Goal: Communication & Community: Answer question/provide support

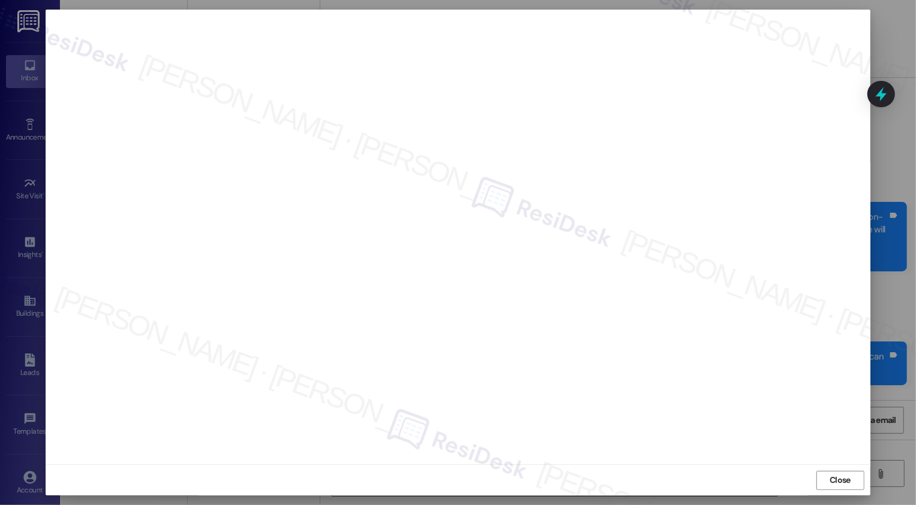
scroll to position [1483, 0]
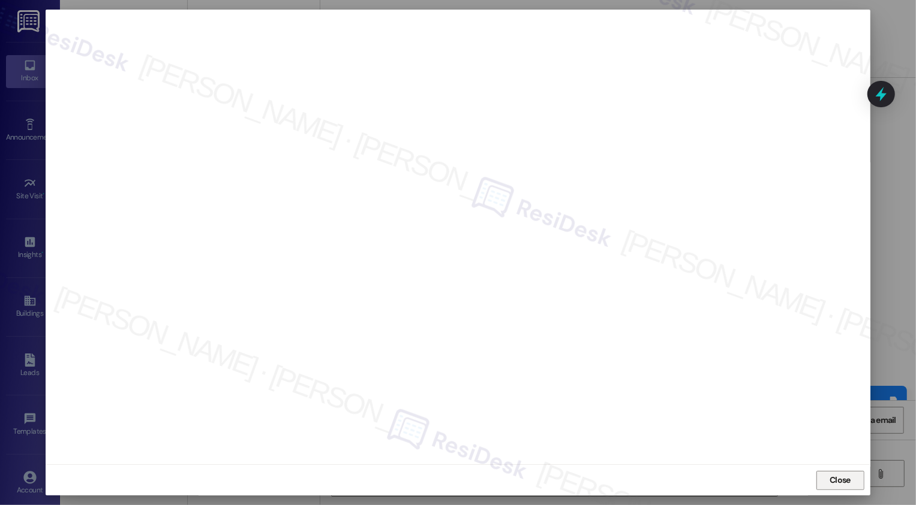
click at [842, 482] on span "Close" at bounding box center [839, 480] width 21 height 13
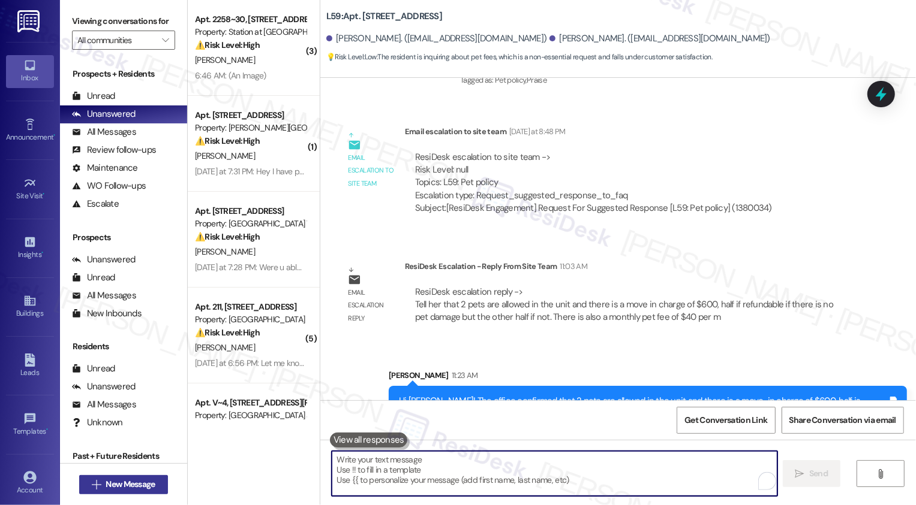
click at [131, 485] on span "New Message" at bounding box center [130, 484] width 49 height 13
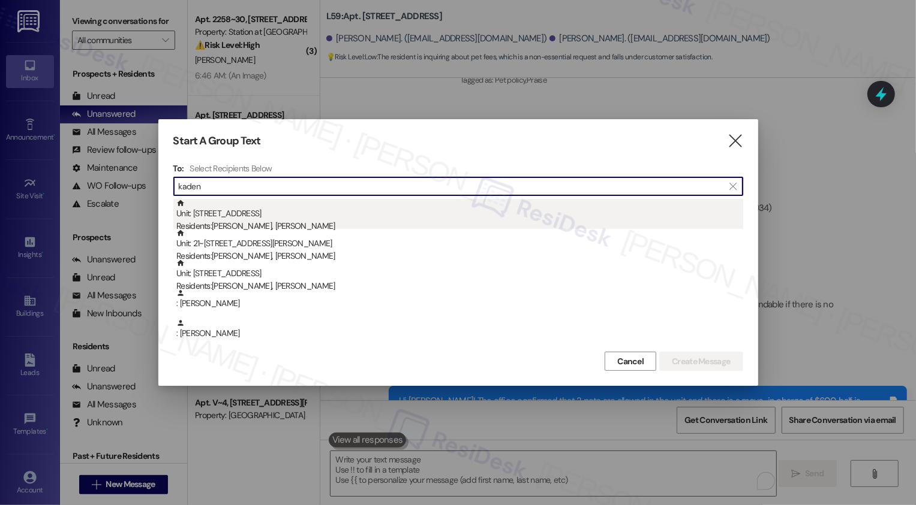
type input "kaden"
click at [278, 224] on div "Residents: [PERSON_NAME], [PERSON_NAME]" at bounding box center [459, 226] width 567 height 13
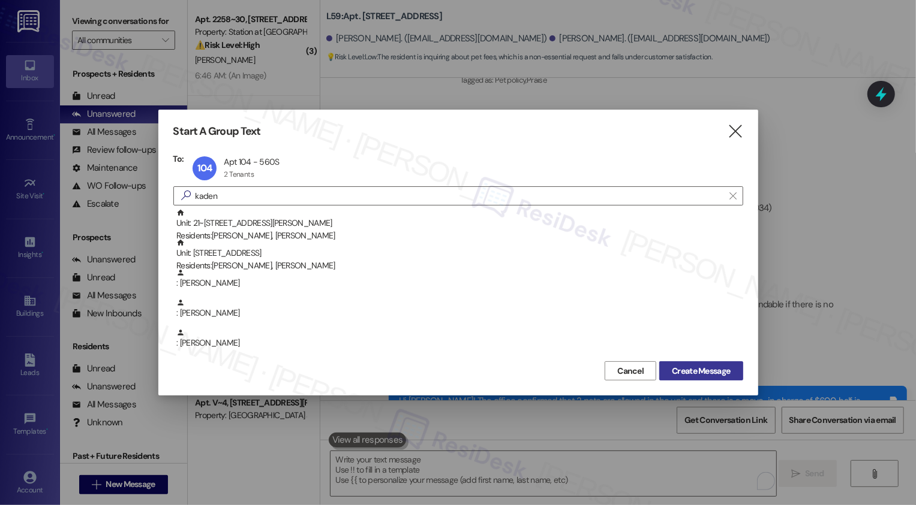
click at [721, 376] on span "Create Message" at bounding box center [701, 371] width 58 height 13
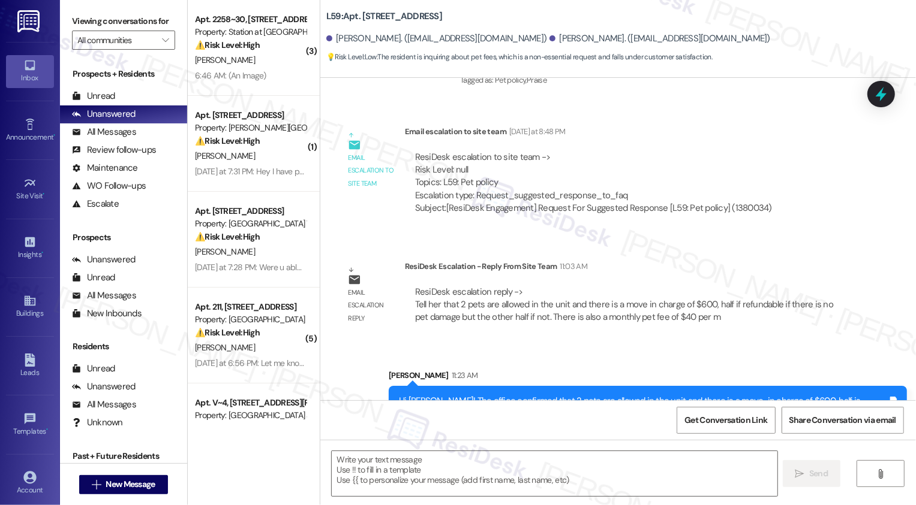
type textarea "Fetching suggested responses. Please feel free to read through the conversation…"
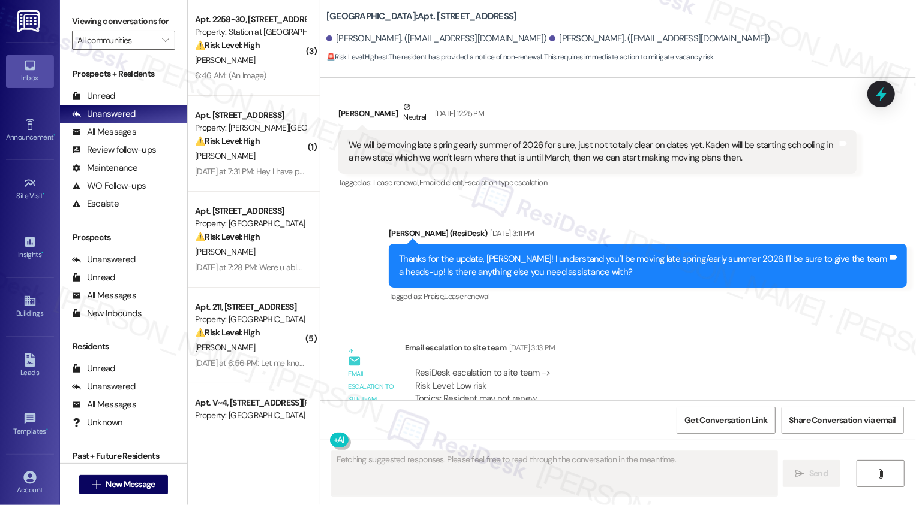
scroll to position [755, 0]
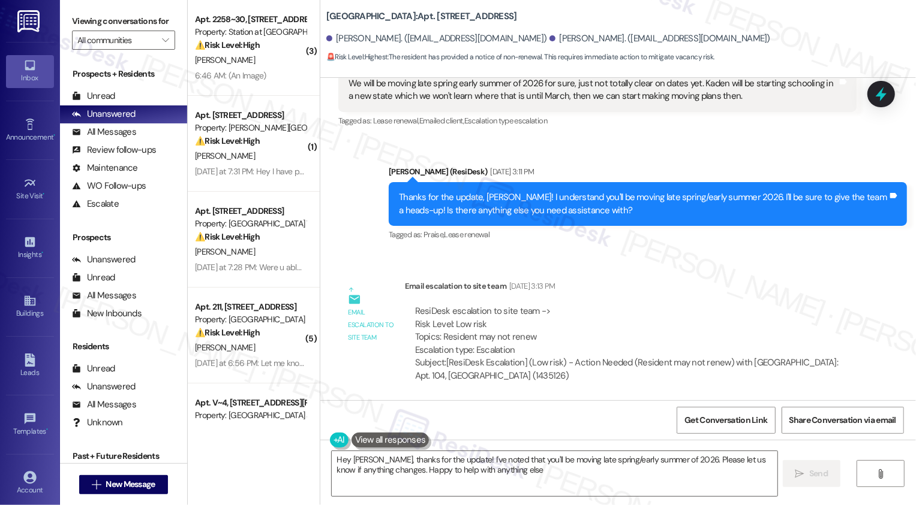
type textarea "Hey [PERSON_NAME], thanks for the update! I've noted that you'll be moving late…"
click at [128, 487] on span "New Message" at bounding box center [130, 484] width 49 height 13
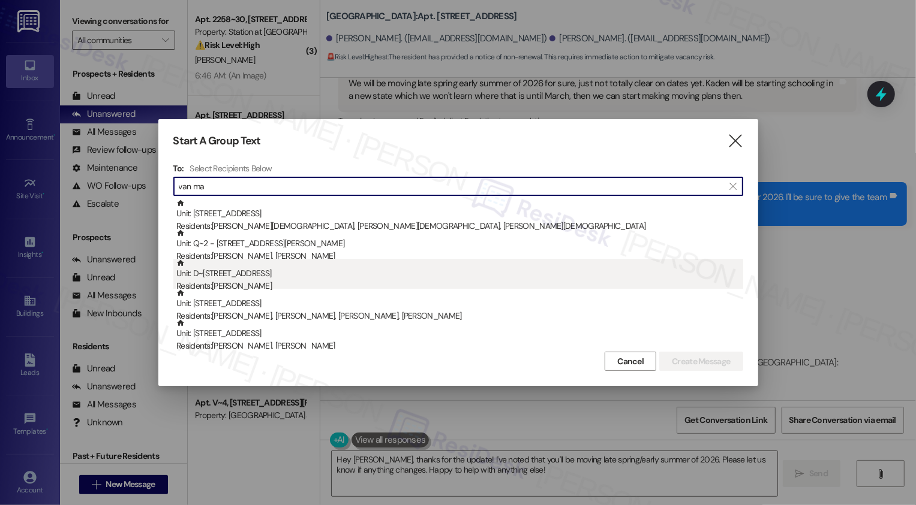
type input "van ma"
click at [267, 276] on div "Unit: D~209 - 2229 North 100 West Residents: [PERSON_NAME]" at bounding box center [459, 276] width 567 height 34
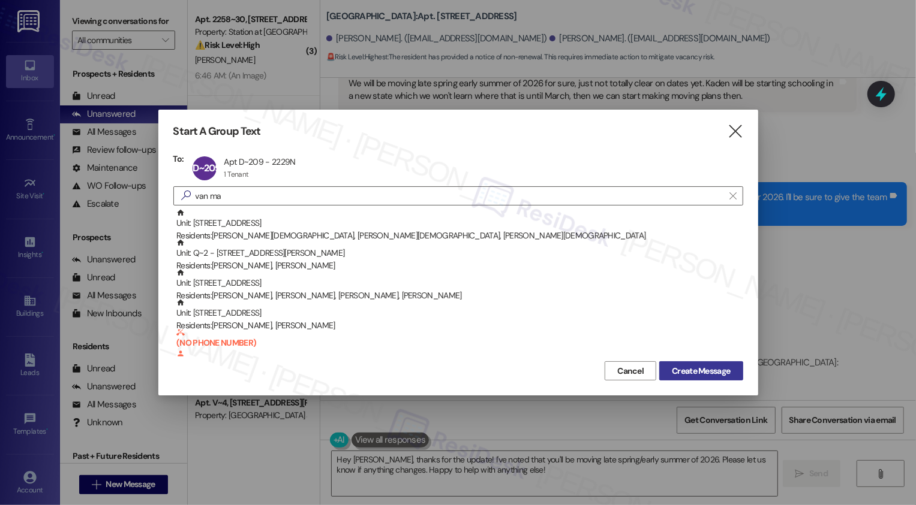
click at [712, 370] on span "Create Message" at bounding box center [701, 371] width 58 height 13
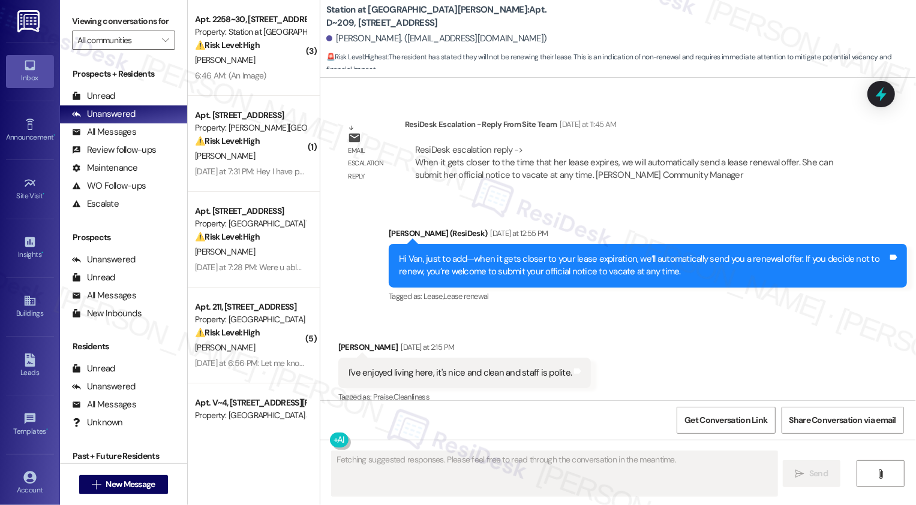
scroll to position [1015, 0]
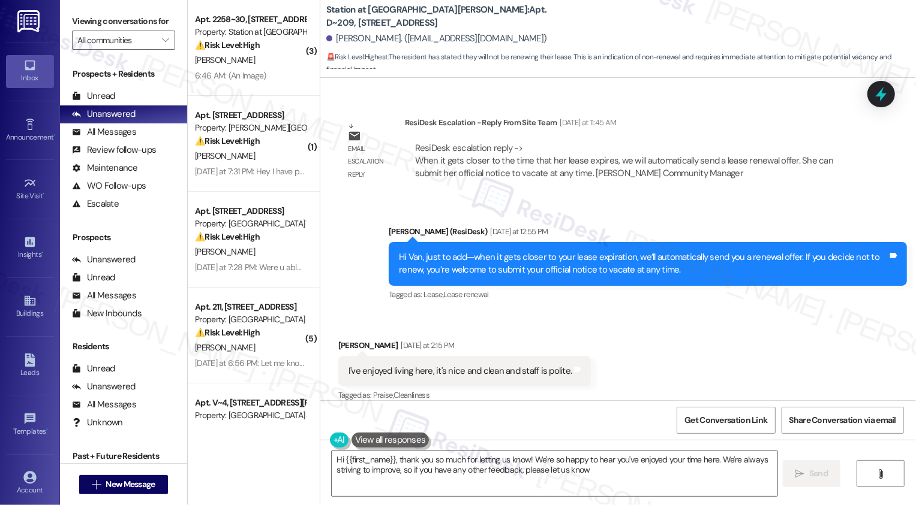
type textarea "Hi {{first_name}}, thank you so much for letting us know! We're so happy to hea…"
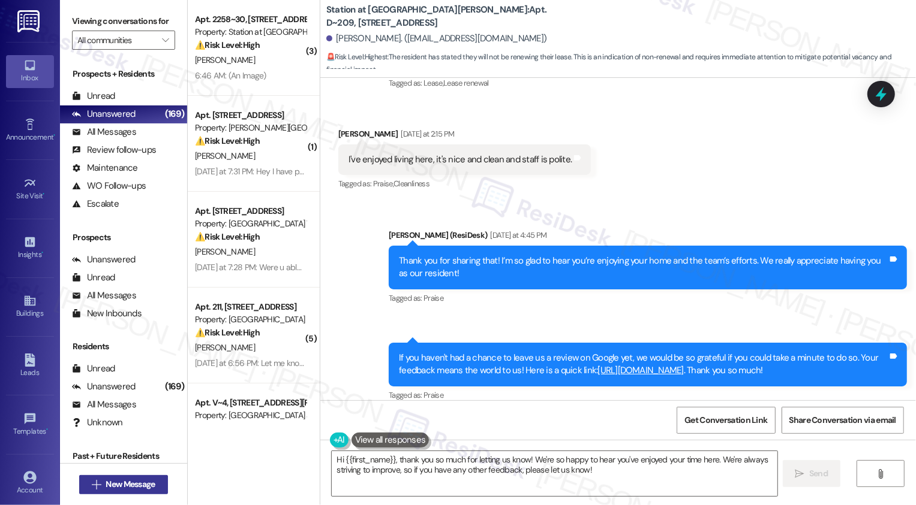
click at [150, 481] on span "New Message" at bounding box center [130, 484] width 49 height 13
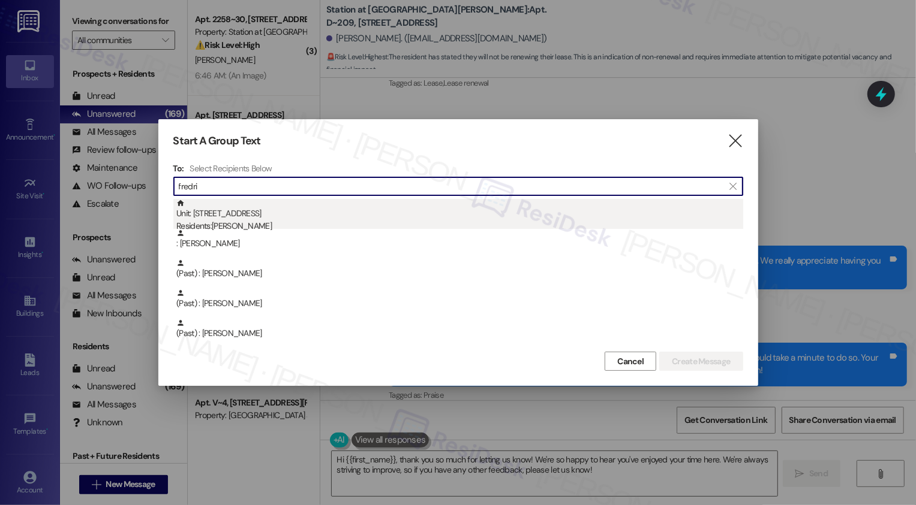
type input "fredri"
click at [275, 210] on div "Unit: M403 - 1685 Wall Ave Residents: [PERSON_NAME]" at bounding box center [459, 216] width 567 height 34
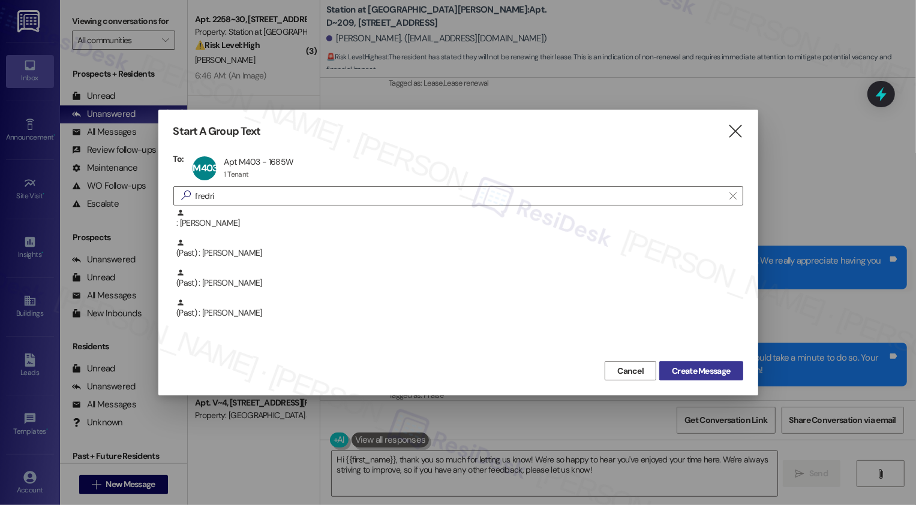
click at [687, 371] on span "Create Message" at bounding box center [701, 371] width 58 height 13
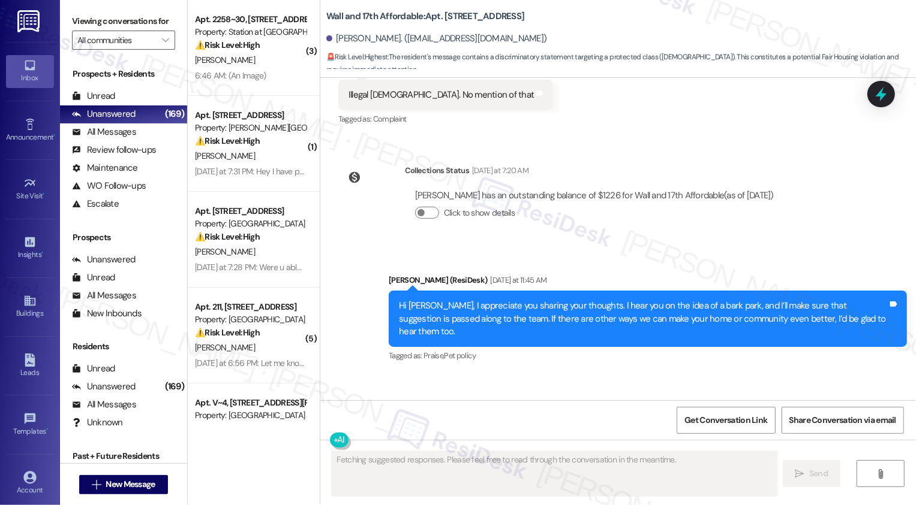
scroll to position [1009, 0]
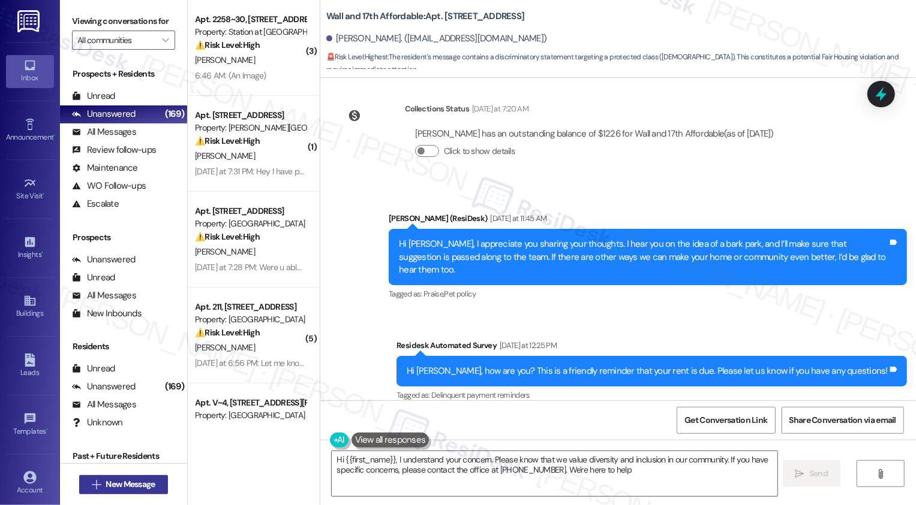
type textarea "Hi {{first_name}}, I understand your concern. Please know that we value diversi…"
click at [134, 486] on span "New Message" at bounding box center [130, 484] width 49 height 13
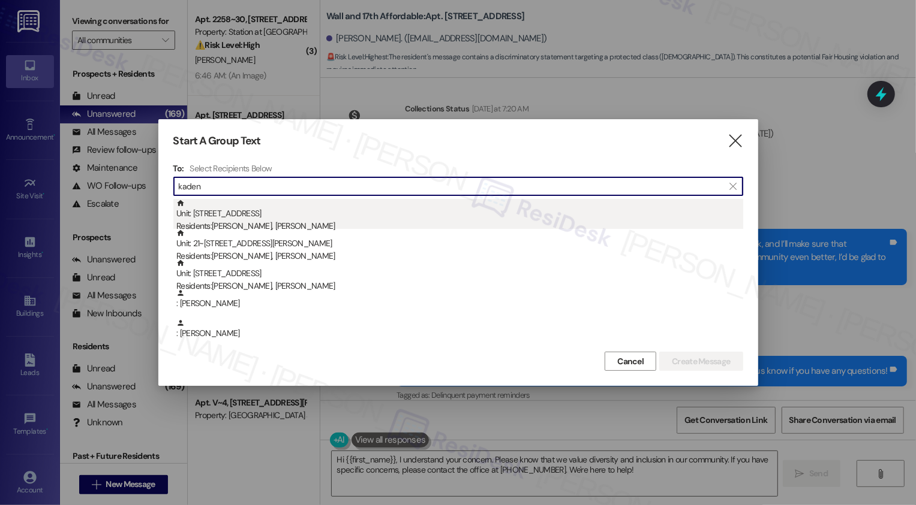
type input "kaden"
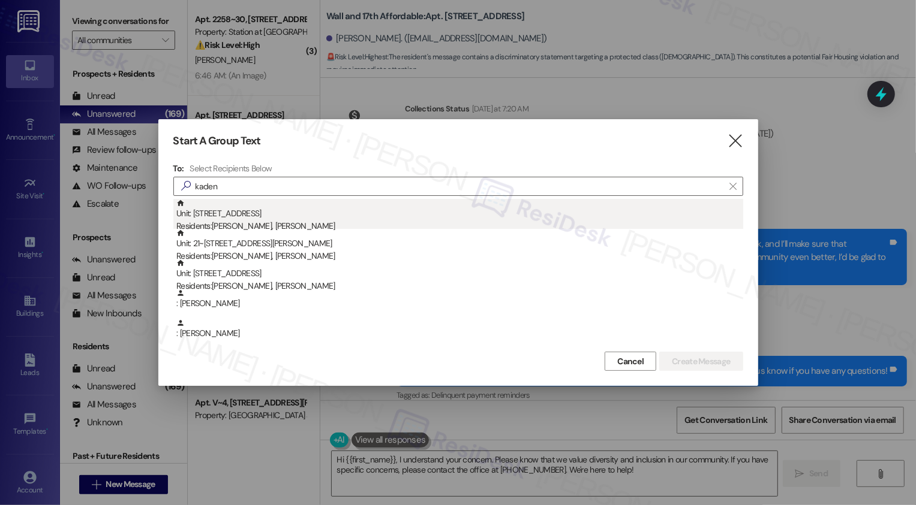
click at [313, 213] on div "Unit: [STREET_ADDRESS][DEMOGRAPHIC_DATA] Residents: [PERSON_NAME], [PERSON_NAME]" at bounding box center [459, 216] width 567 height 34
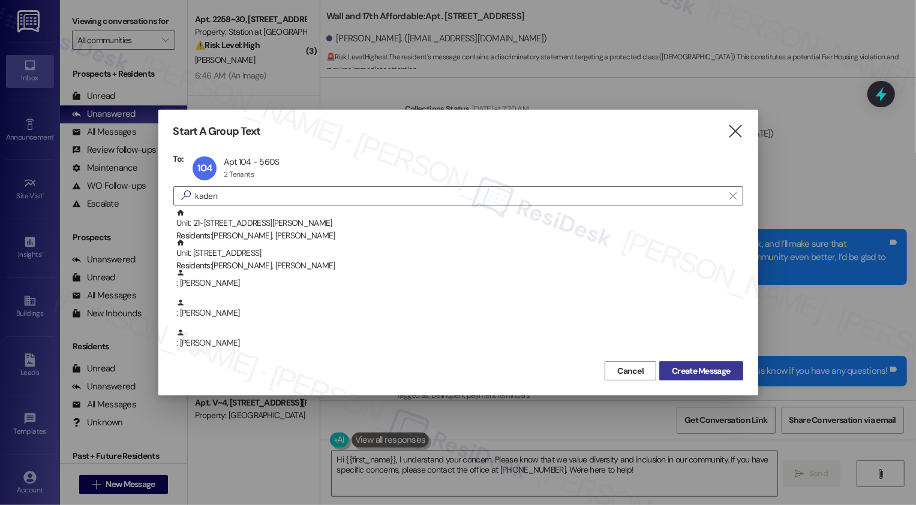
click at [675, 372] on span "Create Message" at bounding box center [701, 371] width 58 height 13
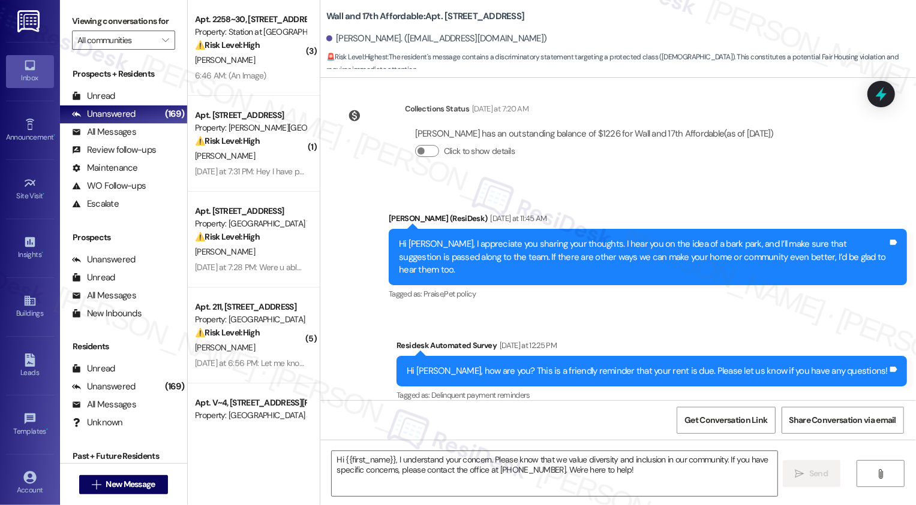
type textarea "Fetching suggested responses. Please feel free to read through the conversation…"
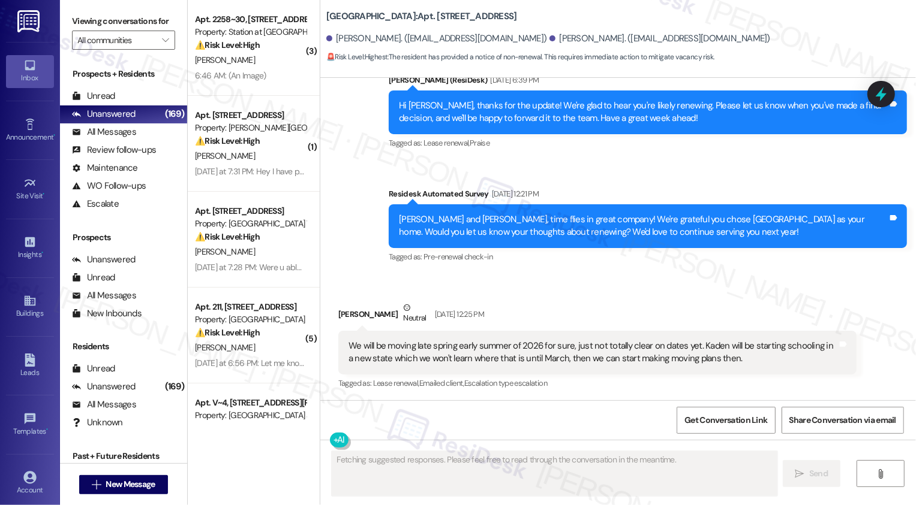
scroll to position [755, 0]
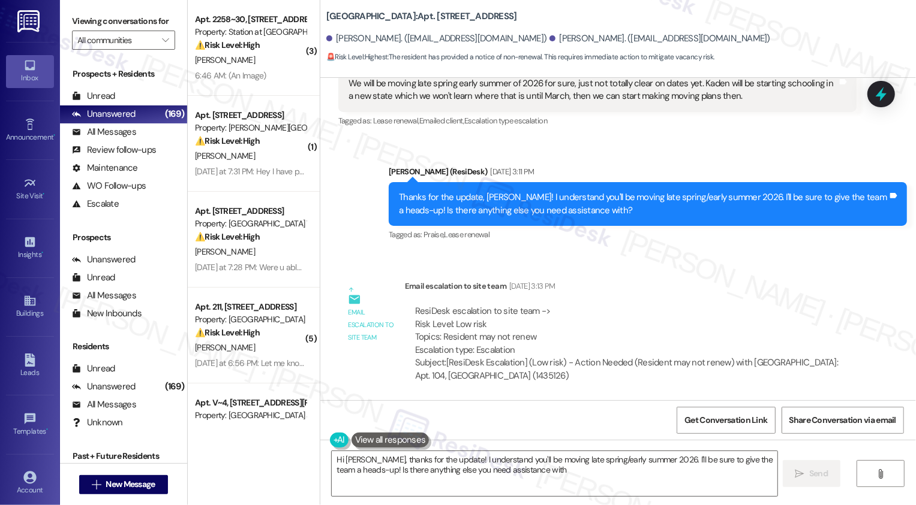
type textarea "Hi [PERSON_NAME], thanks for the update! I understand you'll be moving late spr…"
click at [136, 490] on span "New Message" at bounding box center [130, 484] width 49 height 13
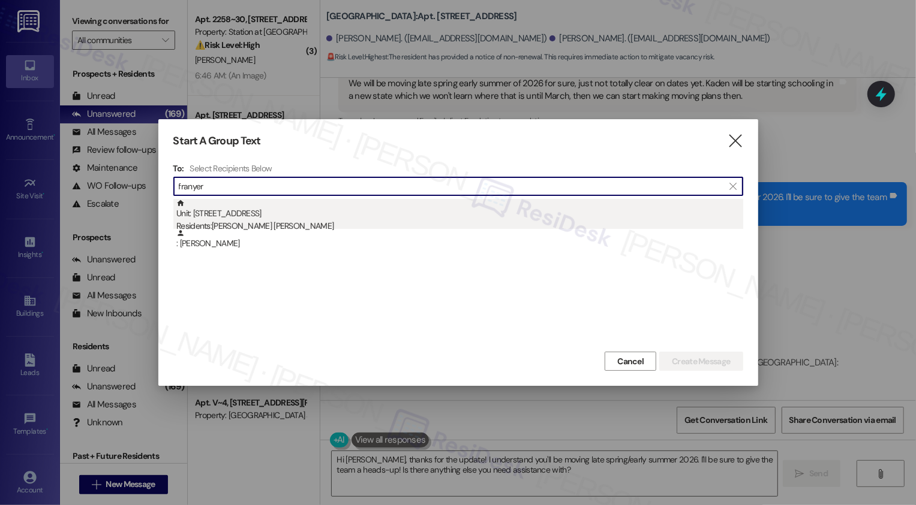
type input "franyer"
click at [275, 215] on div "Unit: L303 - [STREET_ADDRESS] Residents: [PERSON_NAME] [PERSON_NAME]" at bounding box center [459, 216] width 567 height 34
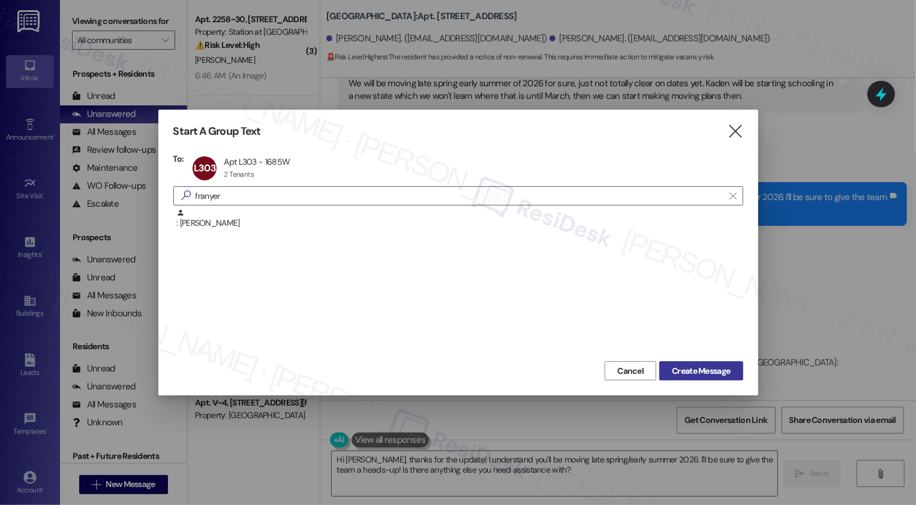
click at [684, 368] on span "Create Message" at bounding box center [701, 371] width 58 height 13
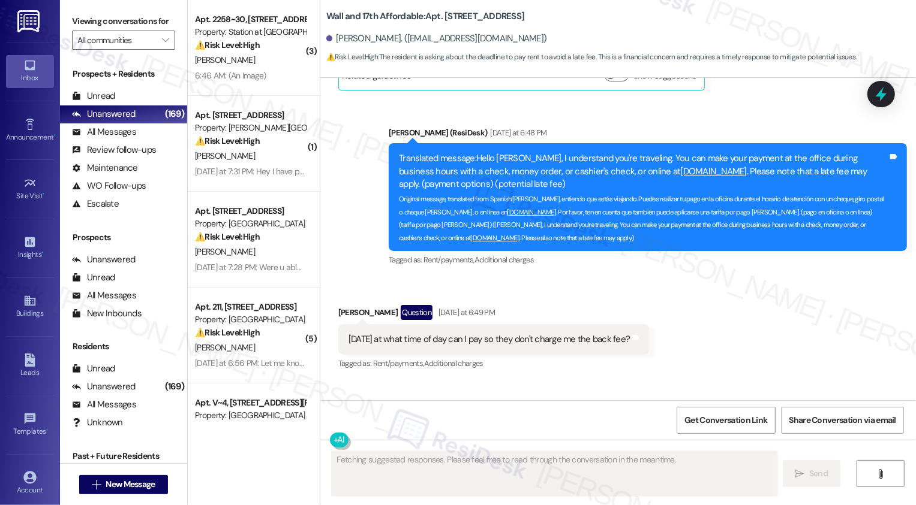
scroll to position [988, 0]
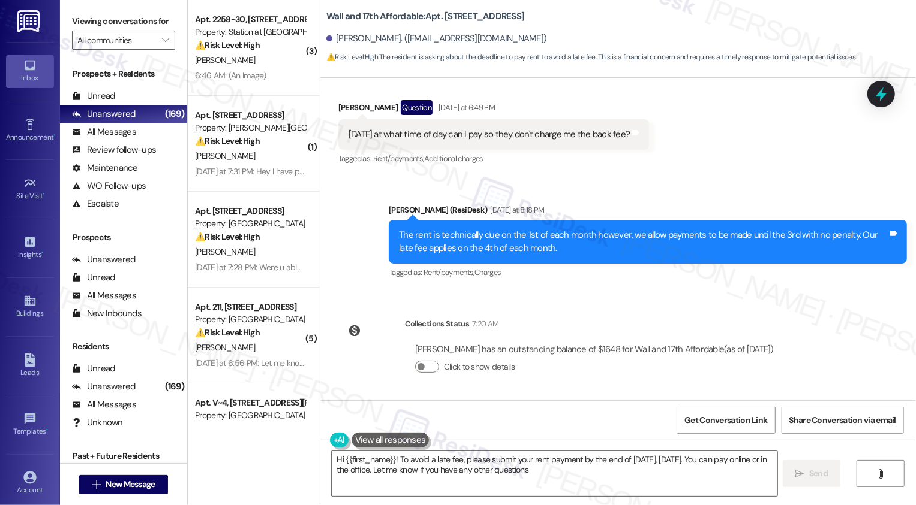
type textarea "Hi {{first_name}}! To avoid a late fee, please submit your rent payment by the …"
click at [124, 483] on span "New Message" at bounding box center [130, 484] width 49 height 13
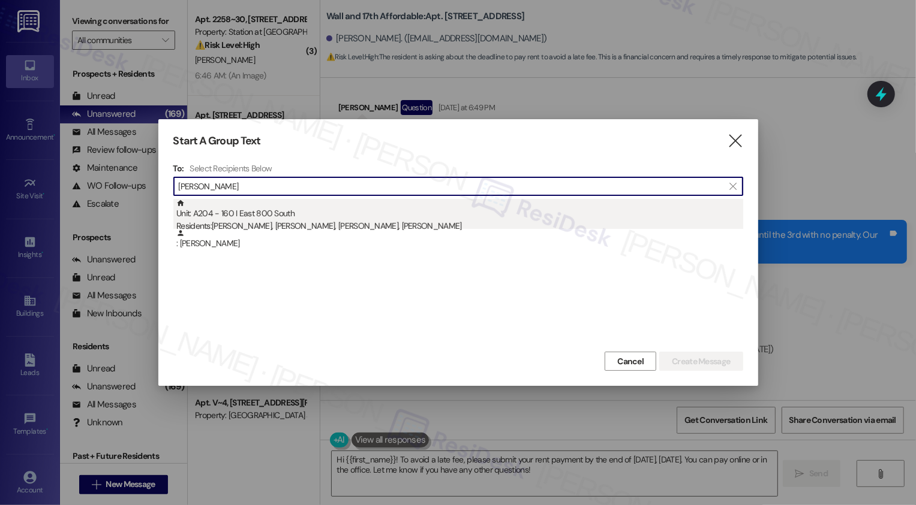
type input "[PERSON_NAME]"
click at [336, 227] on div "Residents: [PERSON_NAME], [PERSON_NAME], [PERSON_NAME], [PERSON_NAME]" at bounding box center [459, 226] width 567 height 13
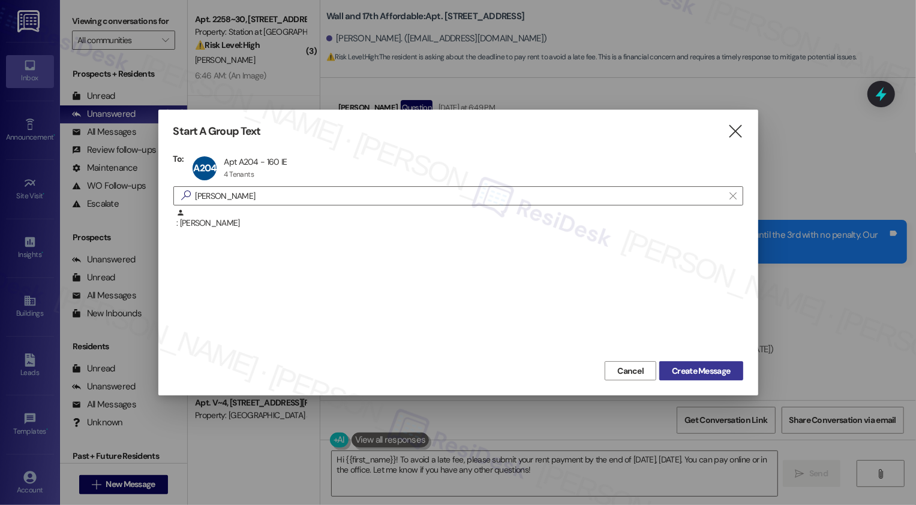
click at [686, 368] on span "Create Message" at bounding box center [701, 371] width 58 height 13
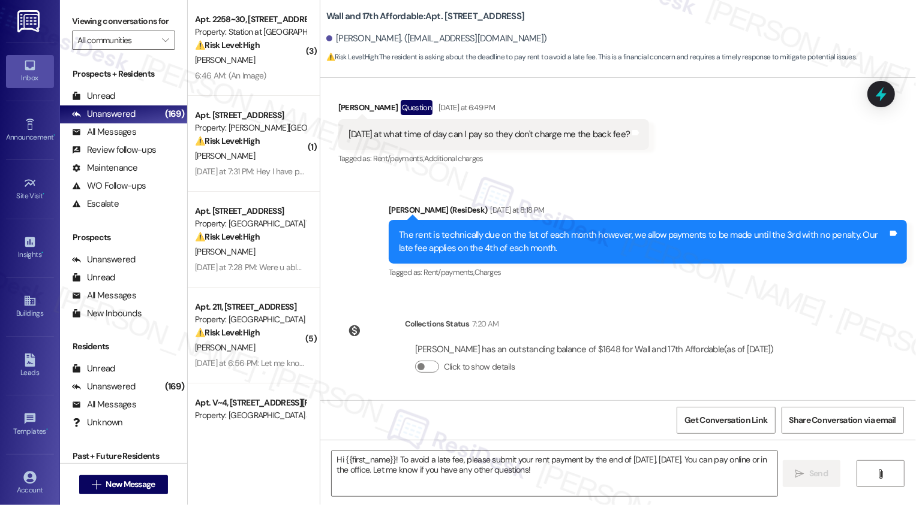
type textarea "Fetching suggested responses. Please feel free to read through the conversation…"
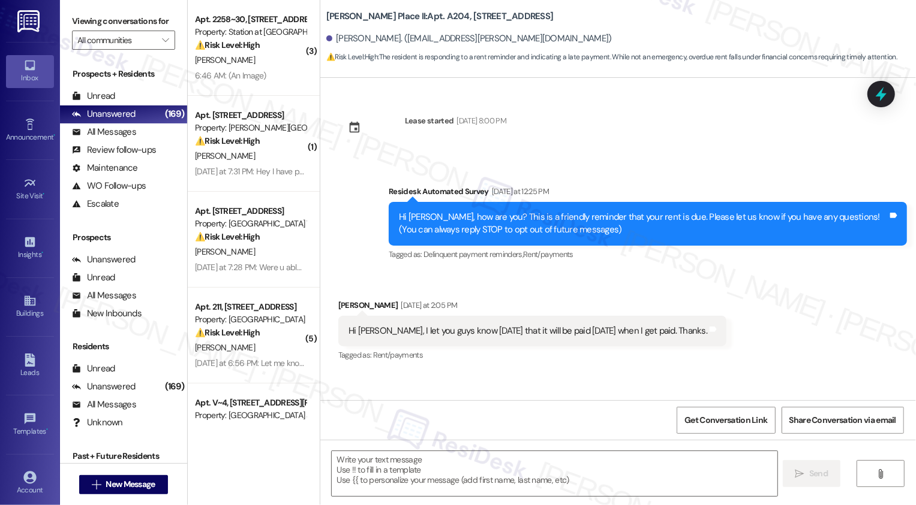
scroll to position [83, 0]
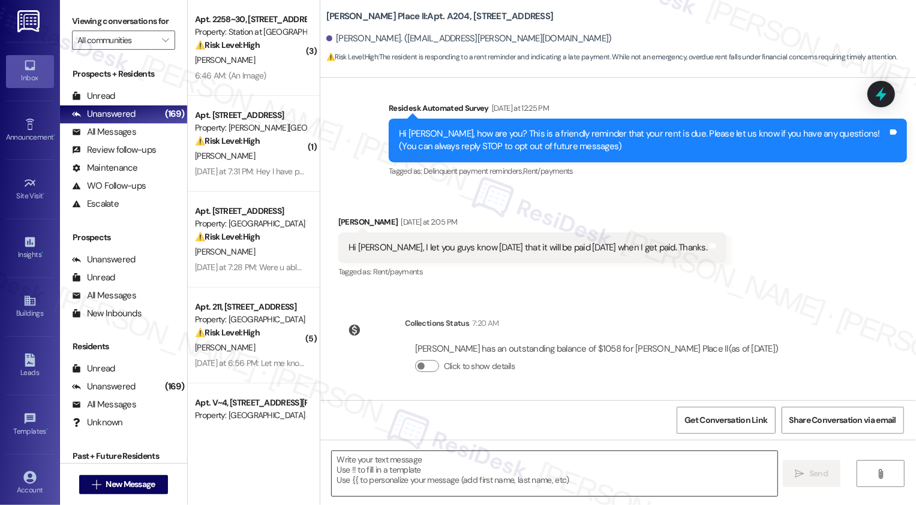
click at [432, 469] on textarea at bounding box center [555, 473] width 446 height 45
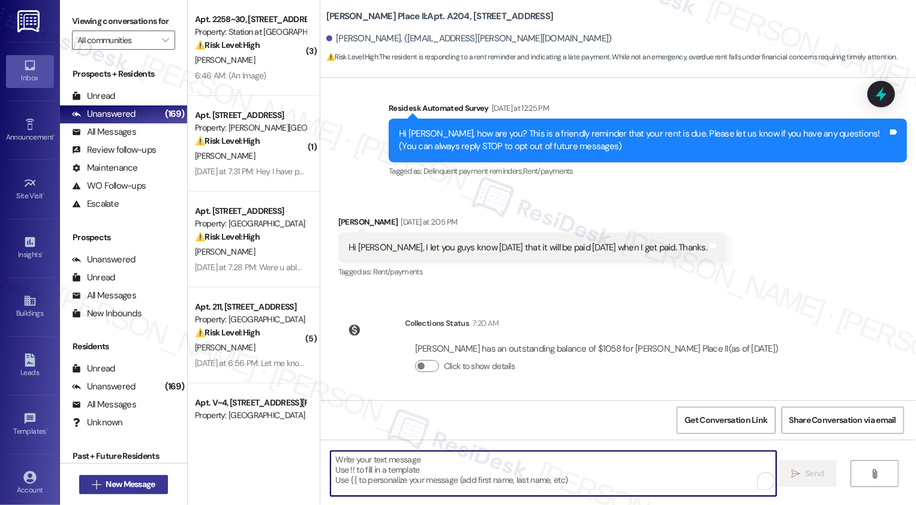
click at [107, 489] on span "New Message" at bounding box center [130, 484] width 49 height 13
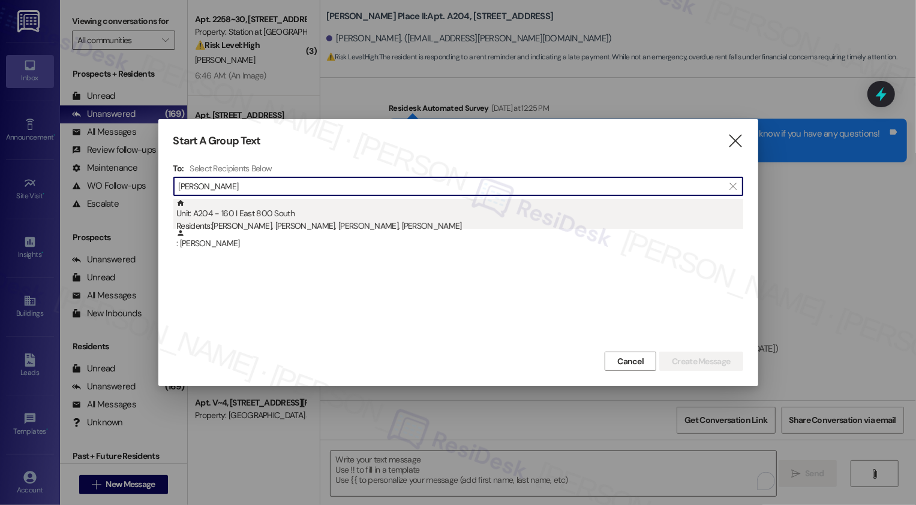
type input "[PERSON_NAME]"
click at [272, 223] on div "Residents: [PERSON_NAME], [PERSON_NAME], [PERSON_NAME], [PERSON_NAME]" at bounding box center [459, 226] width 567 height 13
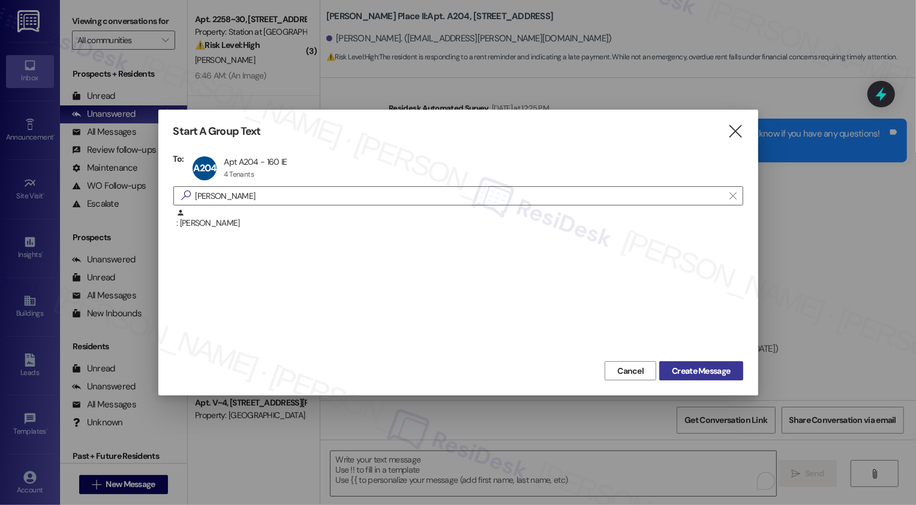
click at [710, 365] on button "Create Message" at bounding box center [700, 371] width 83 height 19
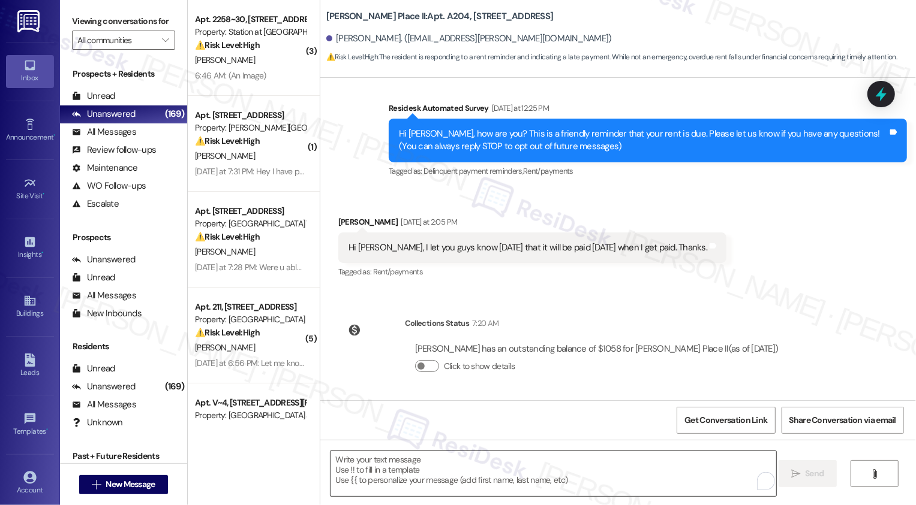
click at [443, 476] on textarea "To enrich screen reader interactions, please activate Accessibility in Grammarl…" at bounding box center [553, 473] width 446 height 45
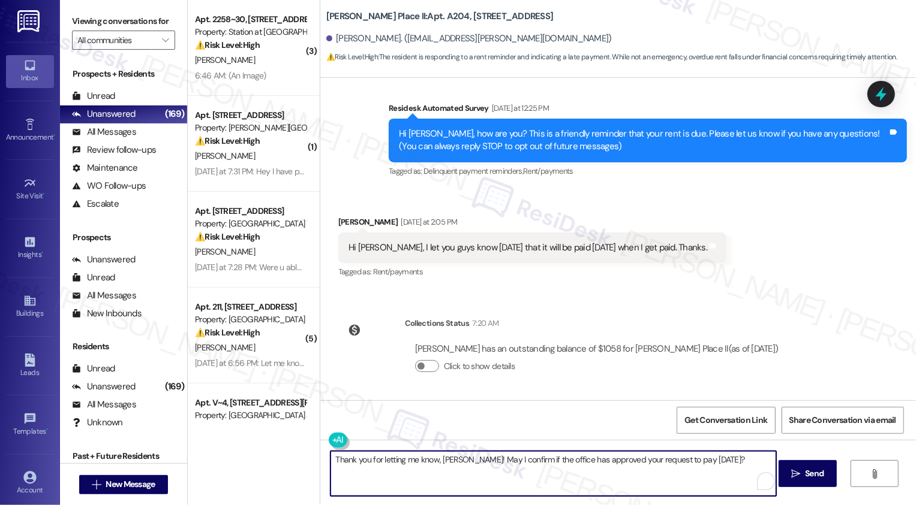
click at [570, 464] on textarea "Thank you for letting me know, [PERSON_NAME]! May I confirm if the office has a…" at bounding box center [553, 473] width 446 height 45
click at [652, 465] on textarea "Thank you for letting me know, [PERSON_NAME]! May I confirm if the office has r…" at bounding box center [553, 473] width 446 height 45
type textarea "Thank you for letting me know, [PERSON_NAME]! May I confirm if the office has r…"
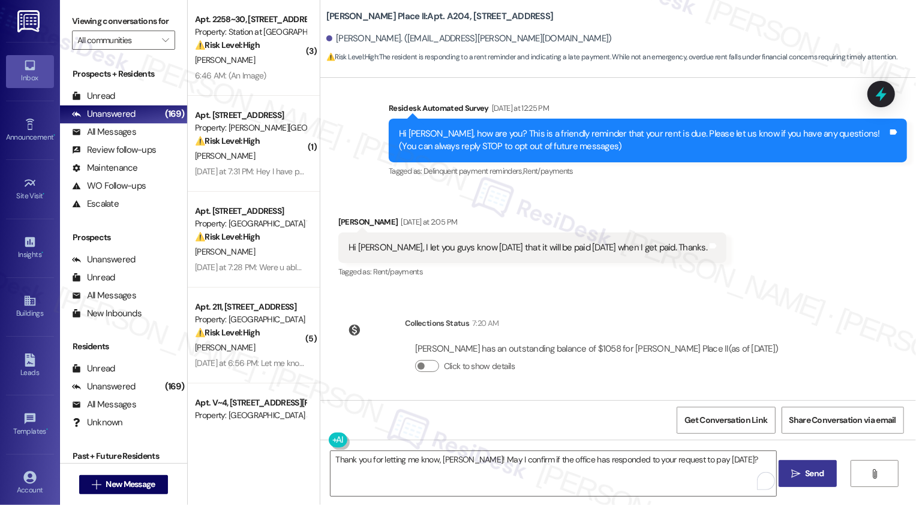
click at [800, 471] on span " Send" at bounding box center [807, 474] width 38 height 13
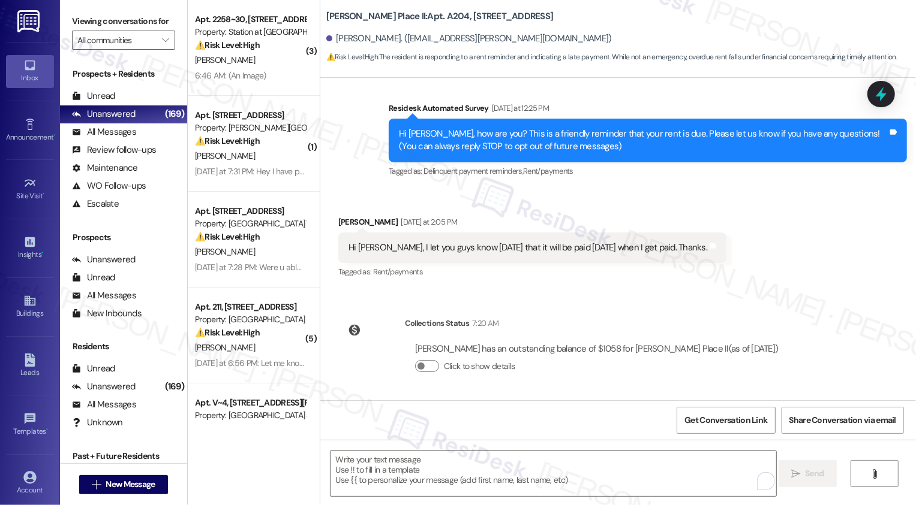
scroll to position [167, 0]
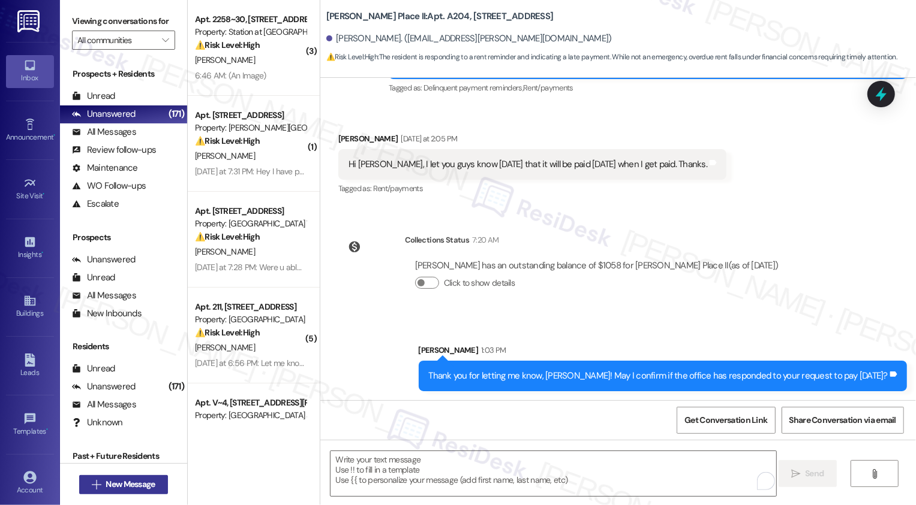
click at [110, 484] on span "New Message" at bounding box center [130, 484] width 49 height 13
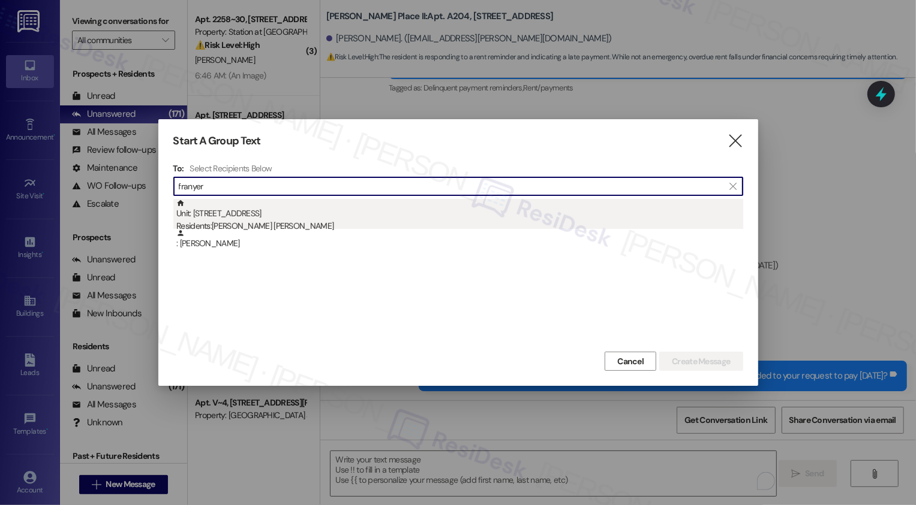
type input "franyer"
click at [312, 225] on div "Residents: [PERSON_NAME] [PERSON_NAME]" at bounding box center [459, 226] width 567 height 13
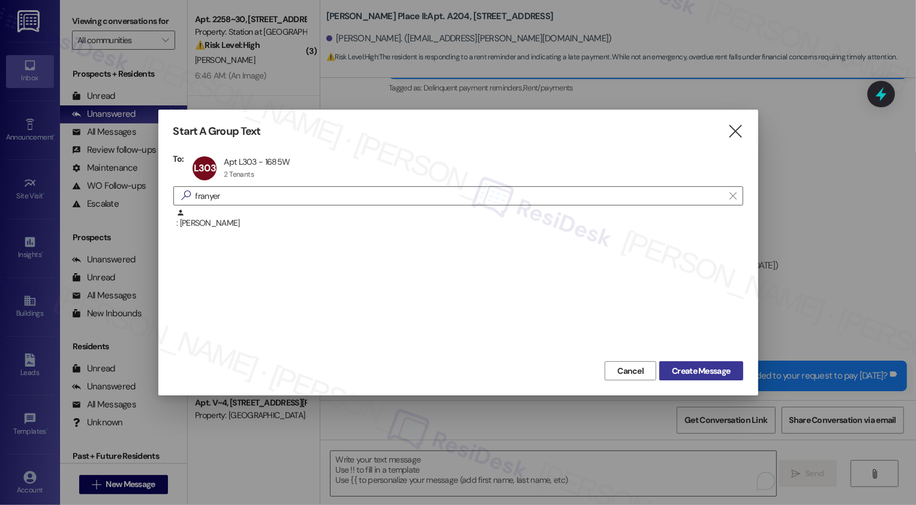
click at [678, 368] on span "Create Message" at bounding box center [701, 371] width 58 height 13
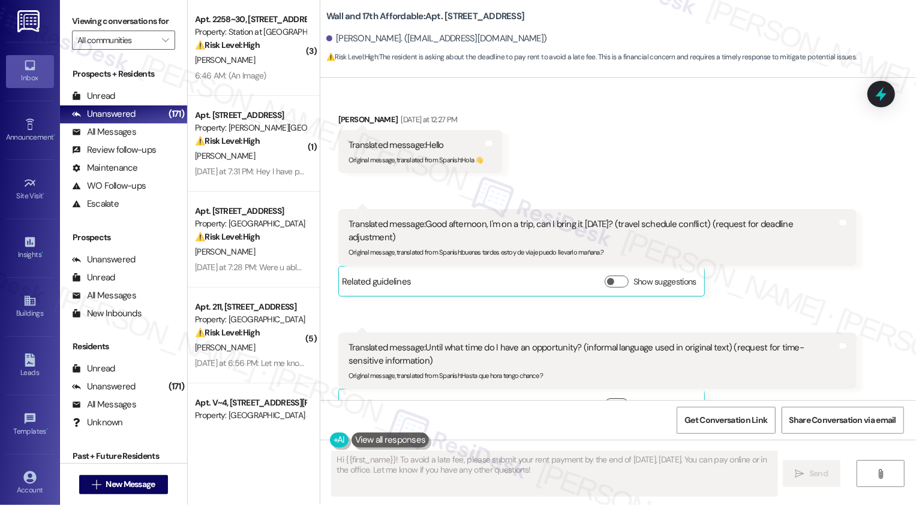
scroll to position [988, 0]
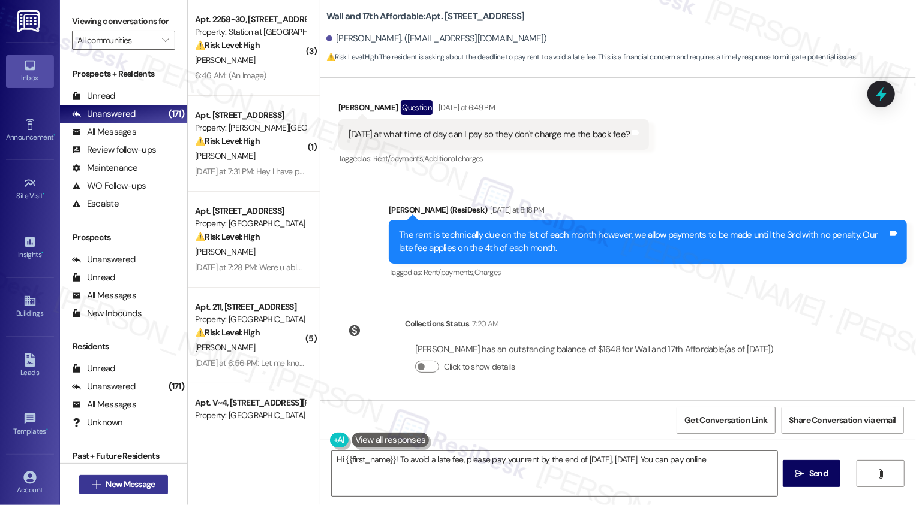
click at [130, 483] on span "New Message" at bounding box center [130, 484] width 49 height 13
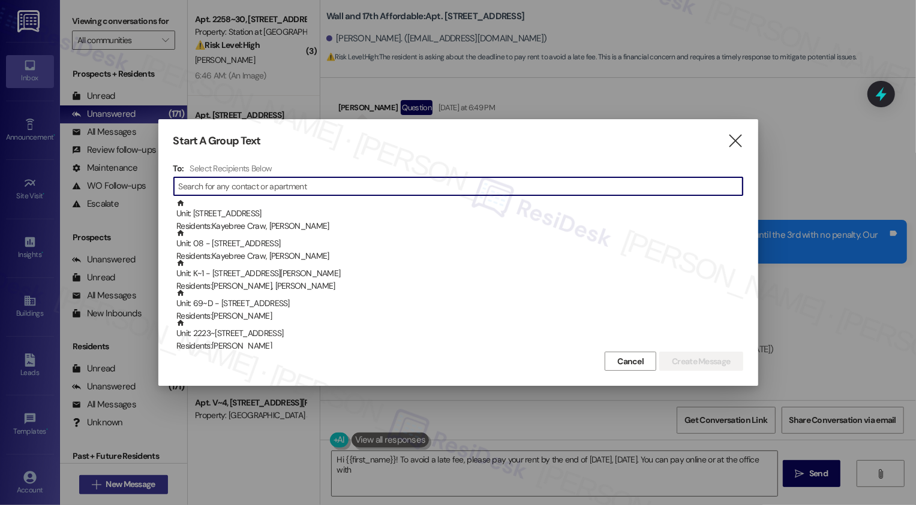
type textarea "Hi {{first_name}}! To avoid a late fee, please pay your rent by the end of [DAT…"
type input "p"
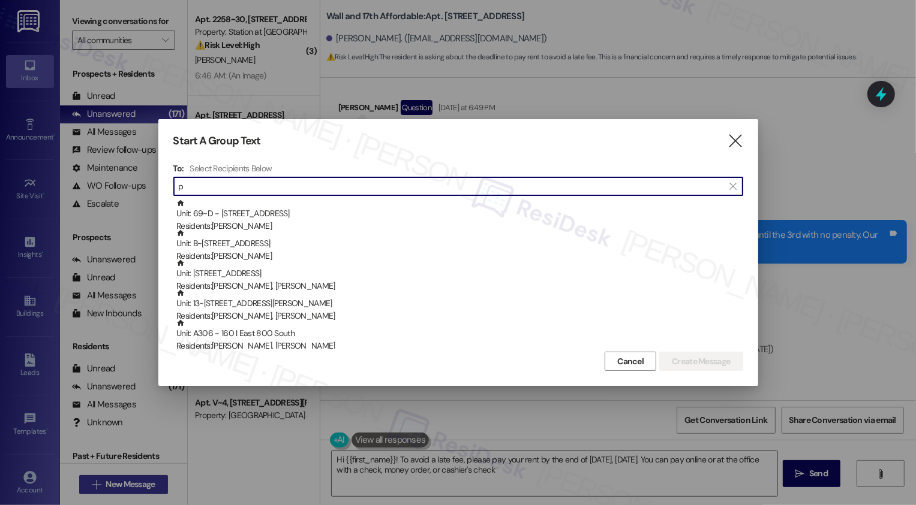
type textarea "Hi {{first_name}}! To avoid a late fee, please pay your rent by the end of [DAT…"
type input "pa"
type textarea "Hi {{first_name}}! To avoid a late fee, please pay your rent by the end of [DAT…"
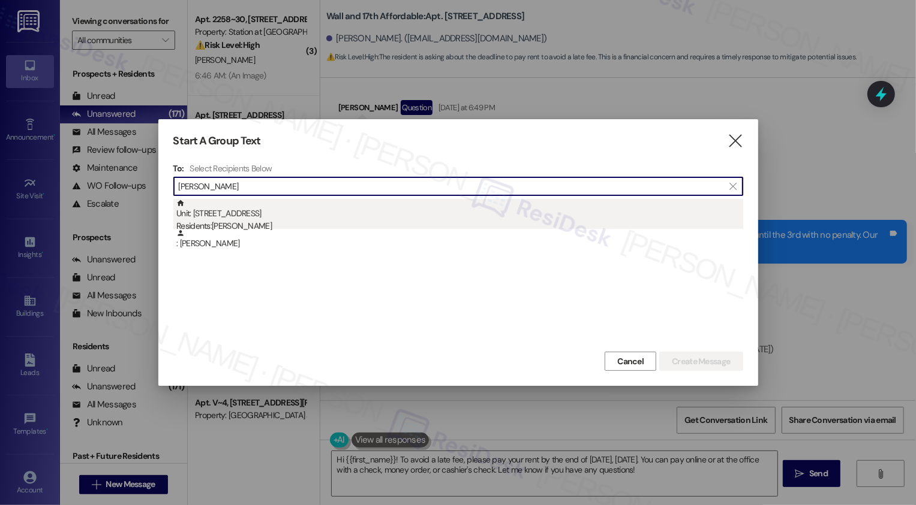
type input "[PERSON_NAME]"
click at [260, 211] on div "Unit: M411 - 1685 Wall Ave Residents: [PERSON_NAME]" at bounding box center [459, 216] width 567 height 34
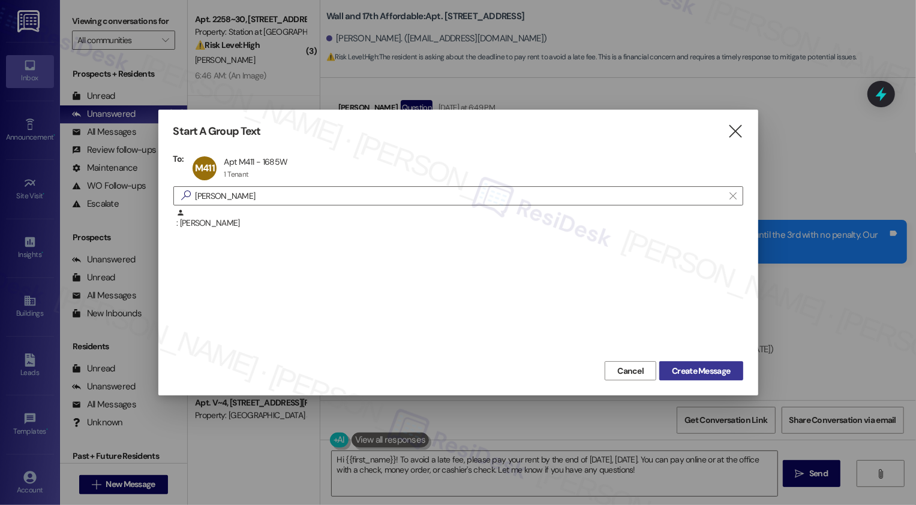
click at [682, 372] on span "Create Message" at bounding box center [701, 371] width 58 height 13
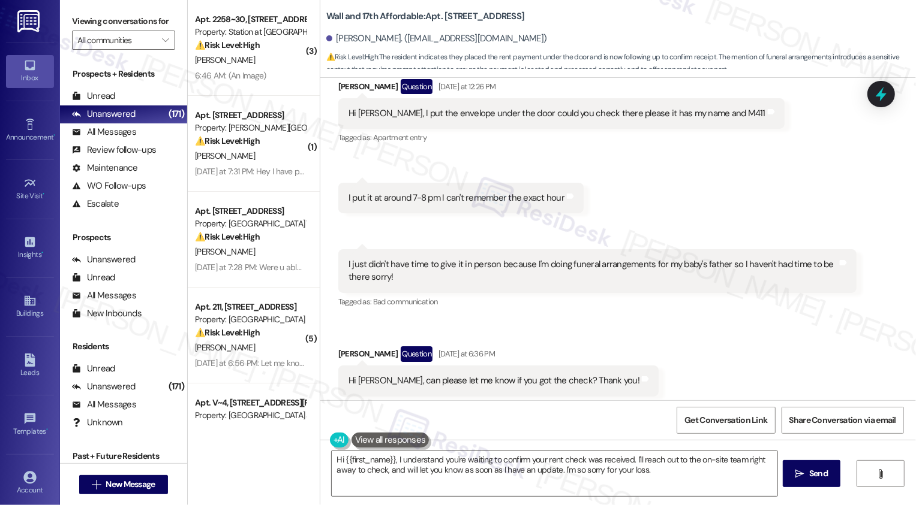
scroll to position [861, 0]
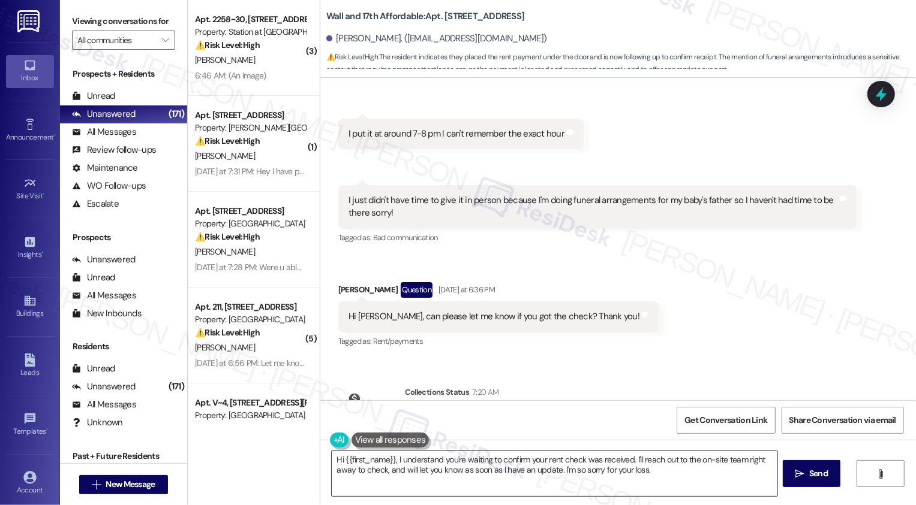
click at [488, 468] on textarea "Hi {{first_name}}, I understand you're waiting to confirm your rent check was r…" at bounding box center [555, 473] width 446 height 45
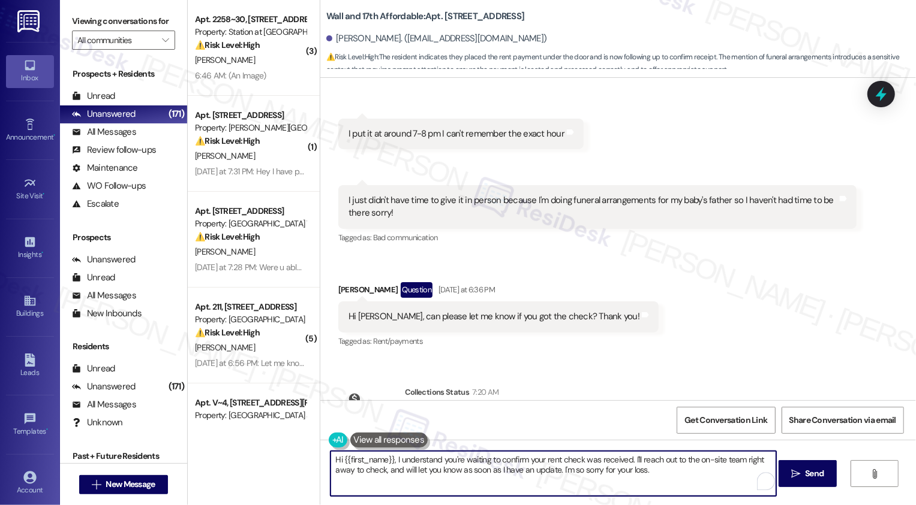
click at [616, 461] on textarea "Hi {{first_name}}, I understand you're waiting to confirm your rent check was r…" at bounding box center [553, 473] width 446 height 45
click at [716, 459] on textarea "Hi {{first_name}}, I understand you're waiting to confirm your rent check was r…" at bounding box center [553, 473] width 446 height 45
click at [745, 459] on textarea "Hi {{first_name}}, I understand you're waiting to confirm your rent check was r…" at bounding box center [553, 473] width 446 height 45
click at [471, 475] on textarea "Hi {{first_name}}, I understand you're waiting to confirm your rent check was r…" at bounding box center [553, 473] width 446 height 45
click at [536, 472] on textarea "Hi {{first_name}}, I understand you're waiting to confirm your rent check was r…" at bounding box center [553, 473] width 446 height 45
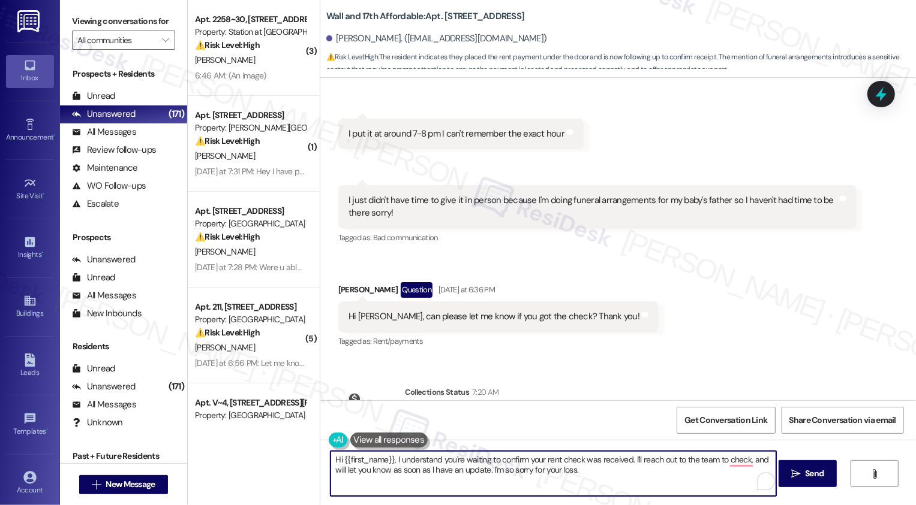
click at [577, 474] on textarea "Hi {{first_name}}, I understand you're waiting to confirm your rent check was r…" at bounding box center [553, 473] width 446 height 45
type textarea "Hi {{first_name}}, I understand you're waiting to confirm your rent check was r…"
click at [781, 475] on button " Send" at bounding box center [807, 473] width 58 height 27
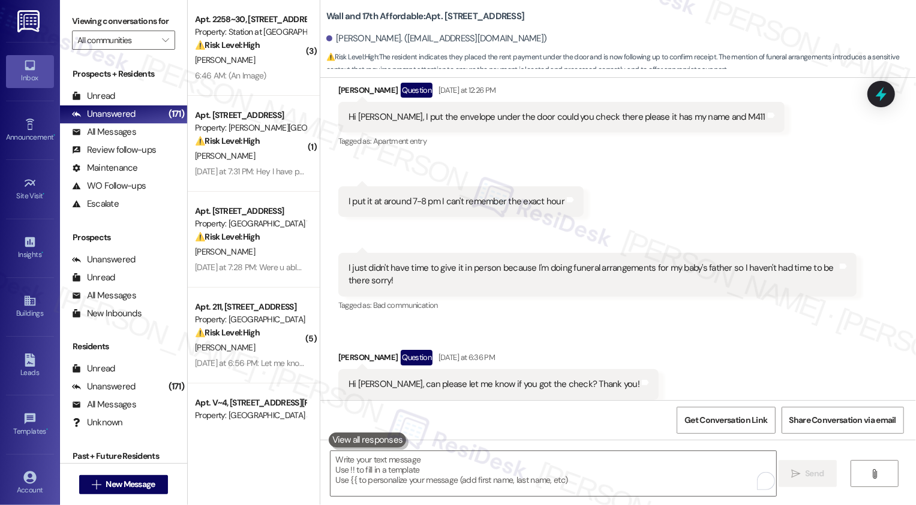
scroll to position [1001, 0]
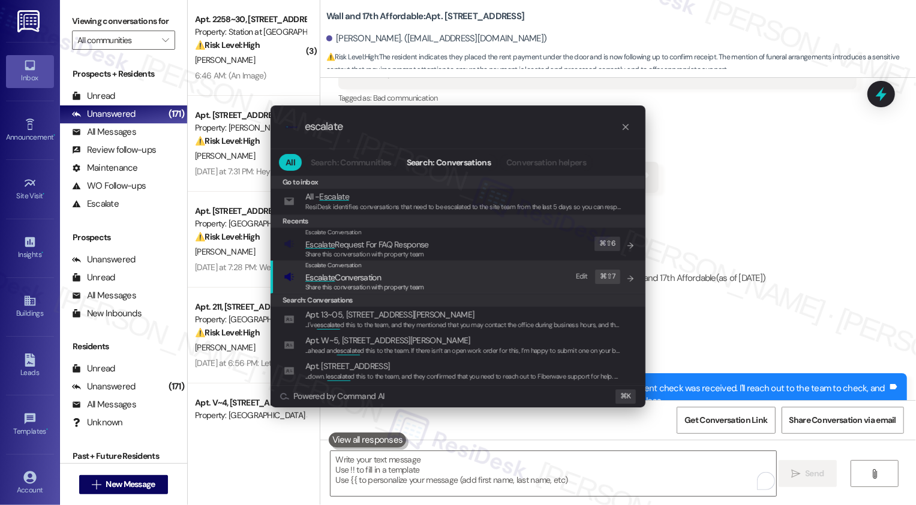
type input "escalate"
click at [360, 281] on span "Escalate Conversation" at bounding box center [343, 277] width 76 height 11
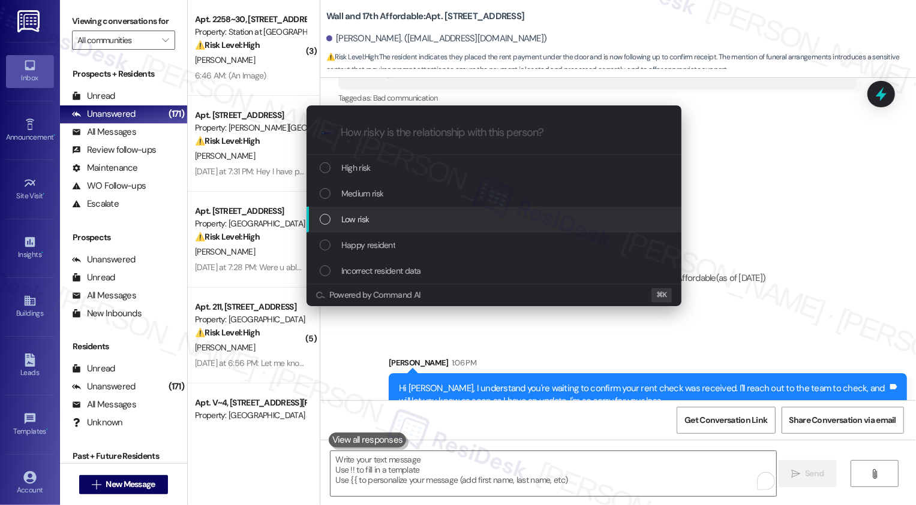
click at [363, 217] on span "Low risk" at bounding box center [355, 219] width 28 height 13
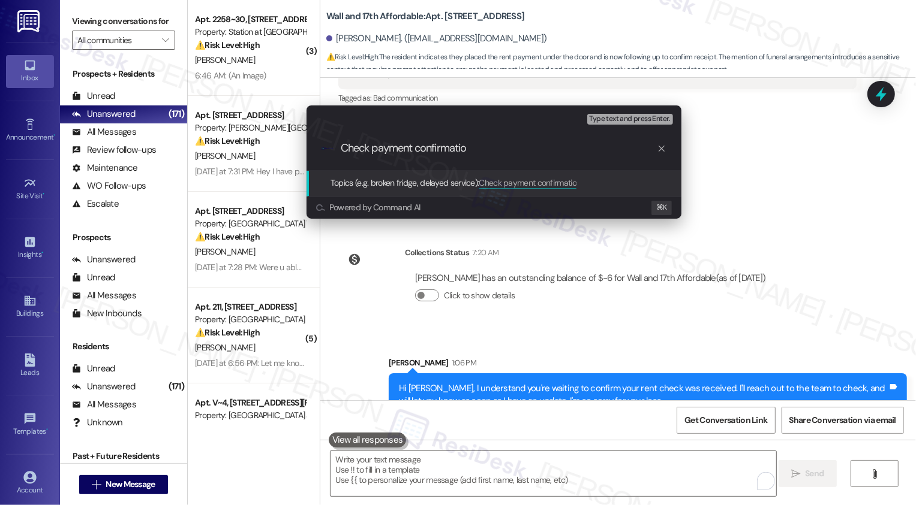
type input "Check payment confirmation"
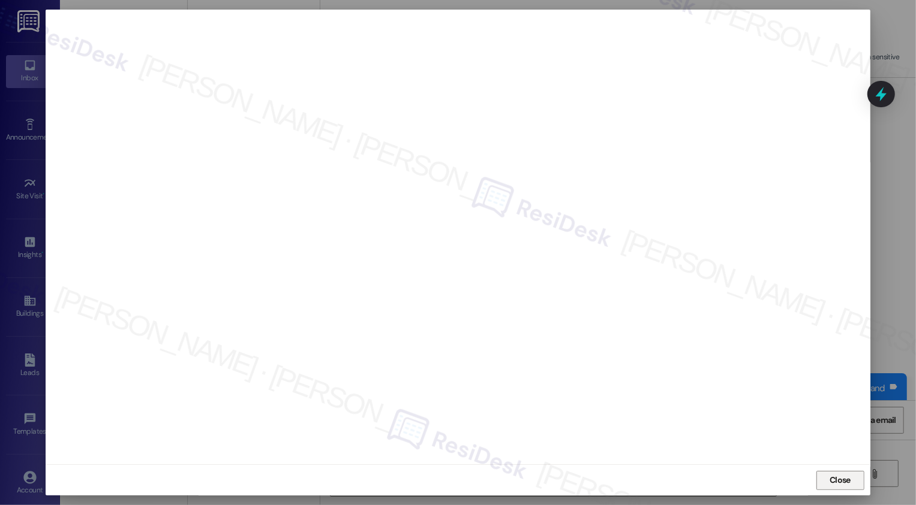
click at [839, 484] on button "Close" at bounding box center [840, 480] width 48 height 19
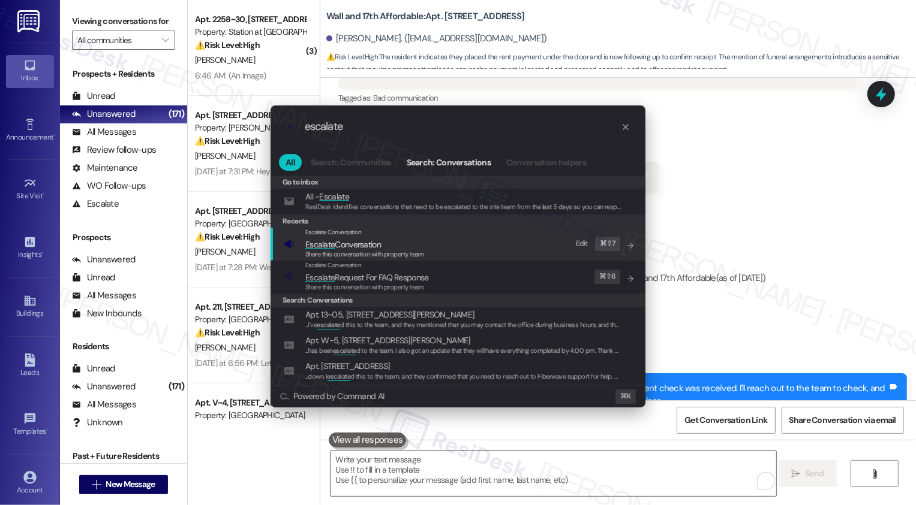
type input "escalate"
click at [344, 252] on span "Share this conversation with property team" at bounding box center [364, 254] width 119 height 8
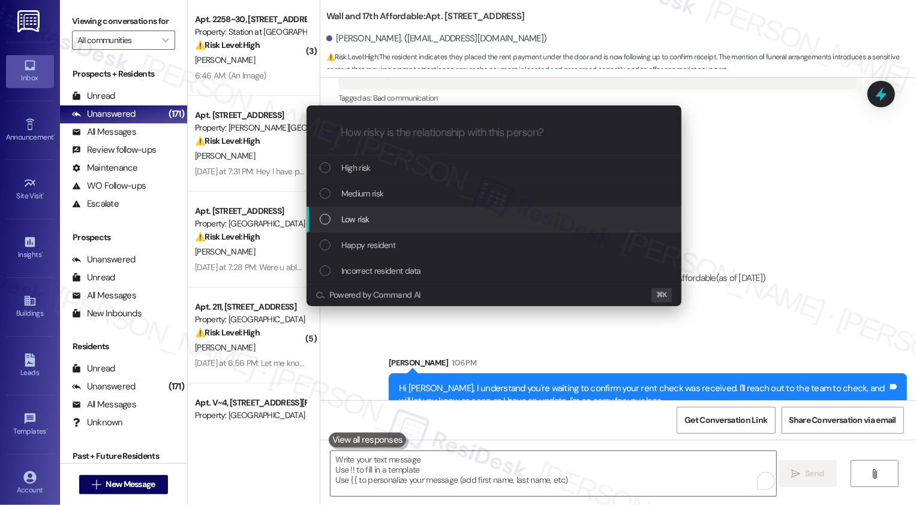
click at [348, 215] on span "Low risk" at bounding box center [355, 219] width 28 height 13
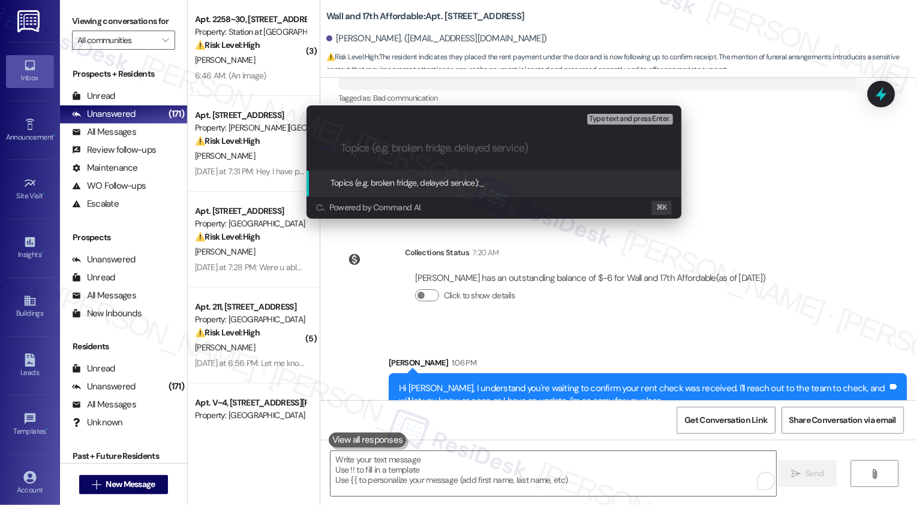
paste input "Check payment confirmation"
type input "Check payment confirmation"
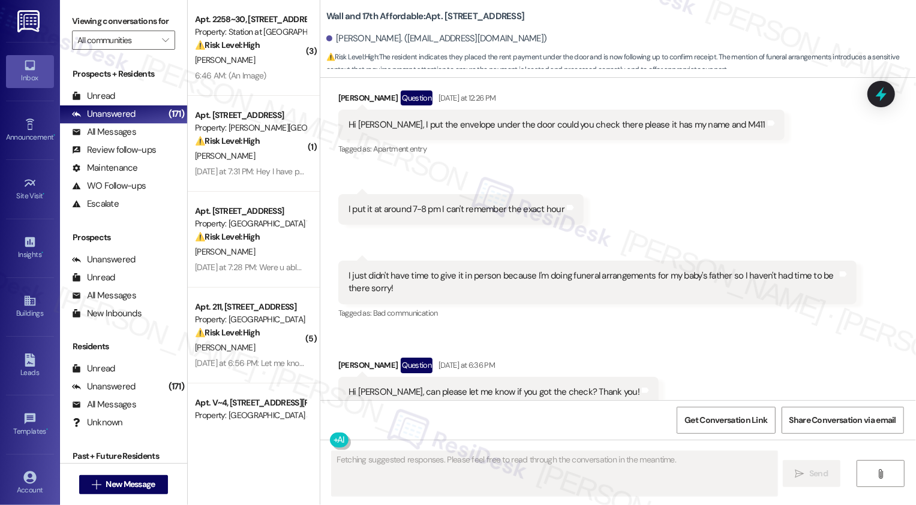
scroll to position [793, 0]
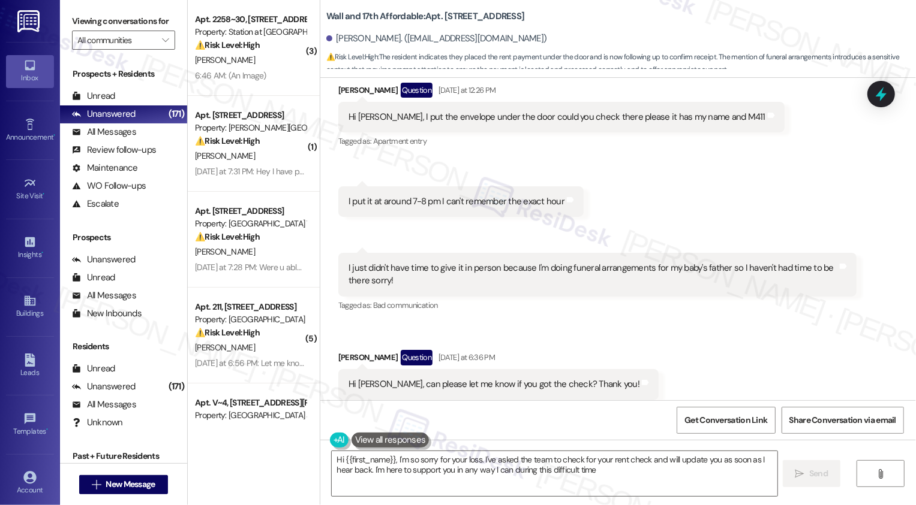
type textarea "Hi {{first_name}}, I'm so sorry for your loss. I've asked the team to check for…"
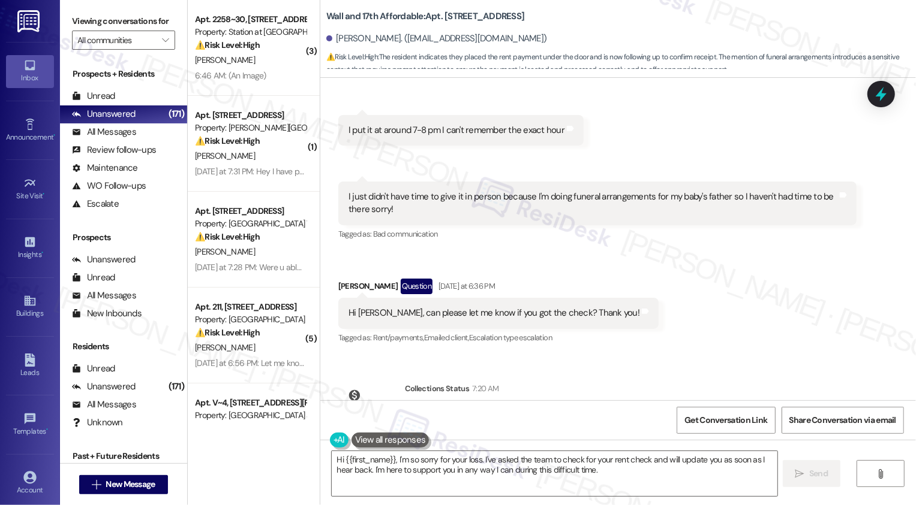
scroll to position [1018, 0]
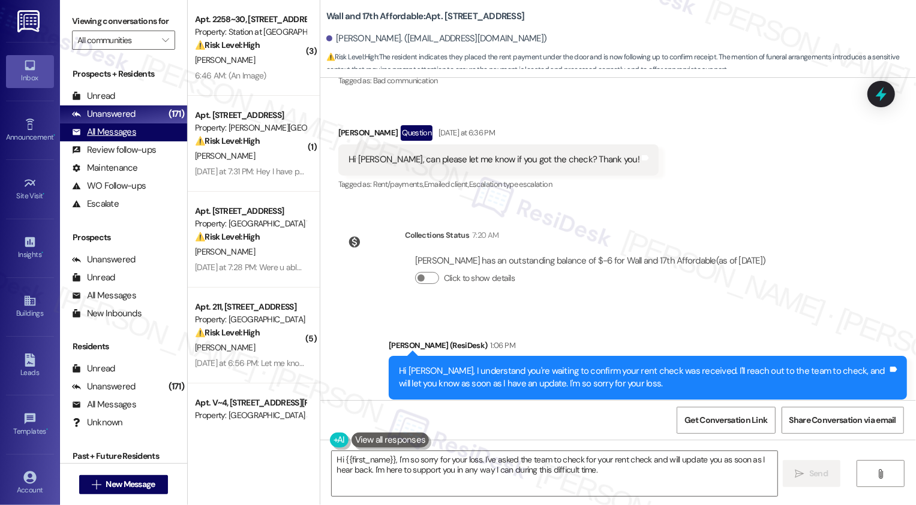
click at [128, 139] on div "All Messages" at bounding box center [104, 132] width 64 height 13
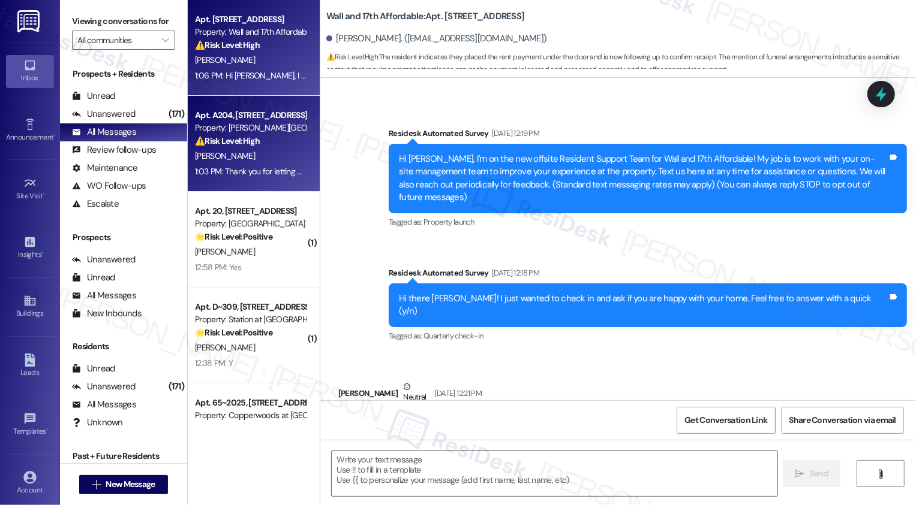
type textarea "Fetching suggested responses. Please feel free to read through the conversation…"
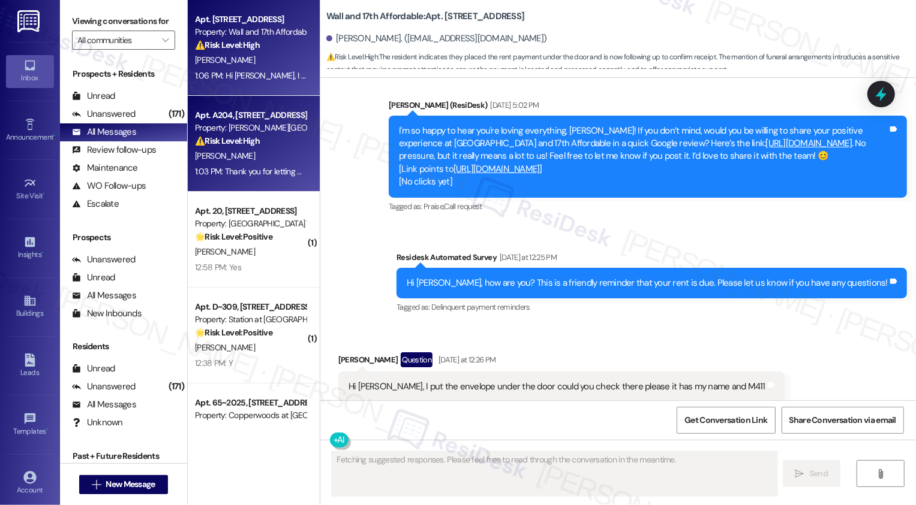
click at [252, 135] on div "⚠️ Risk Level: High The resident is responding to a rent reminder and indicatin…" at bounding box center [250, 141] width 111 height 13
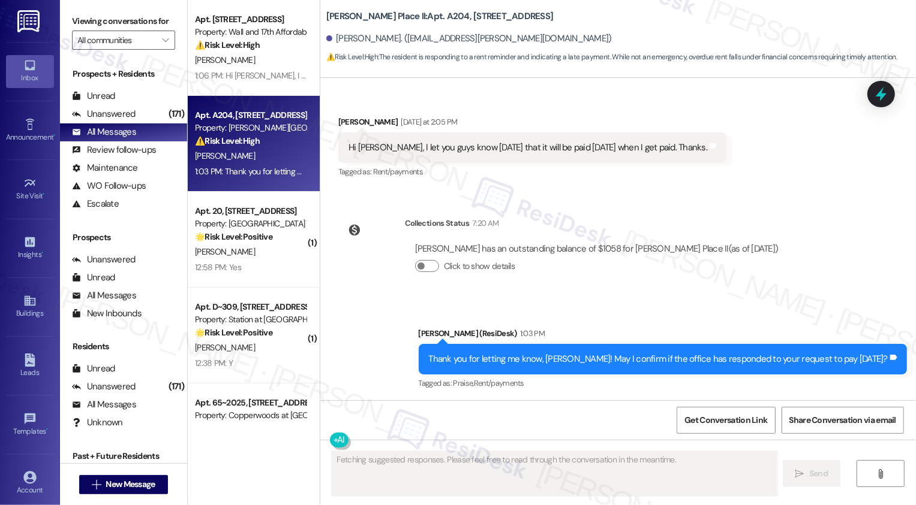
scroll to position [184, 0]
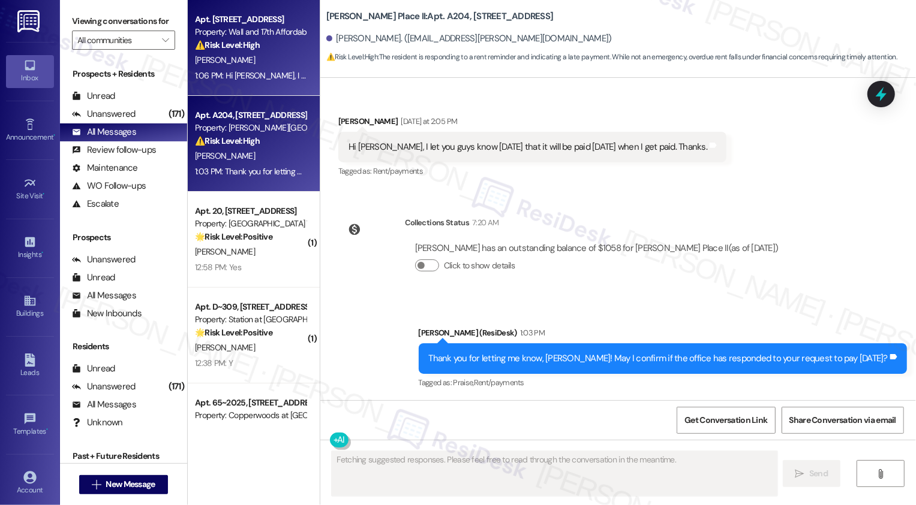
click at [239, 63] on div "[PERSON_NAME]" at bounding box center [250, 60] width 113 height 15
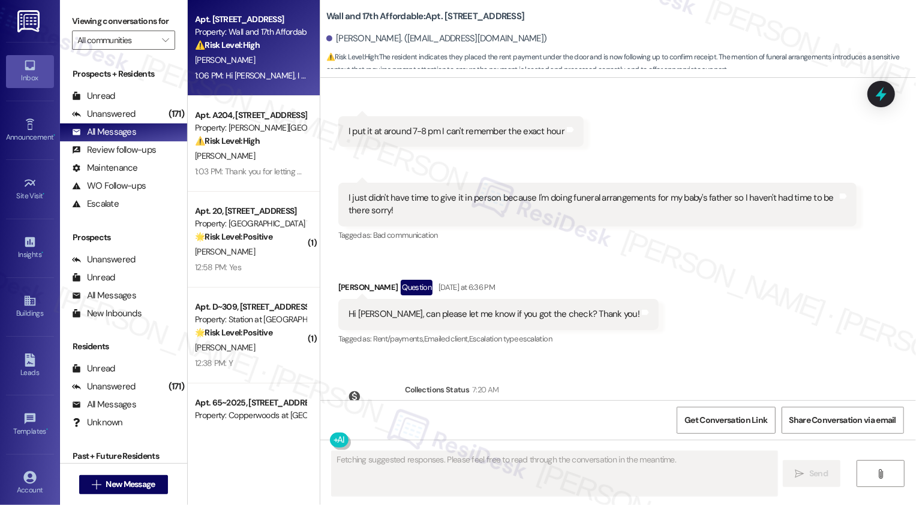
scroll to position [1275, 0]
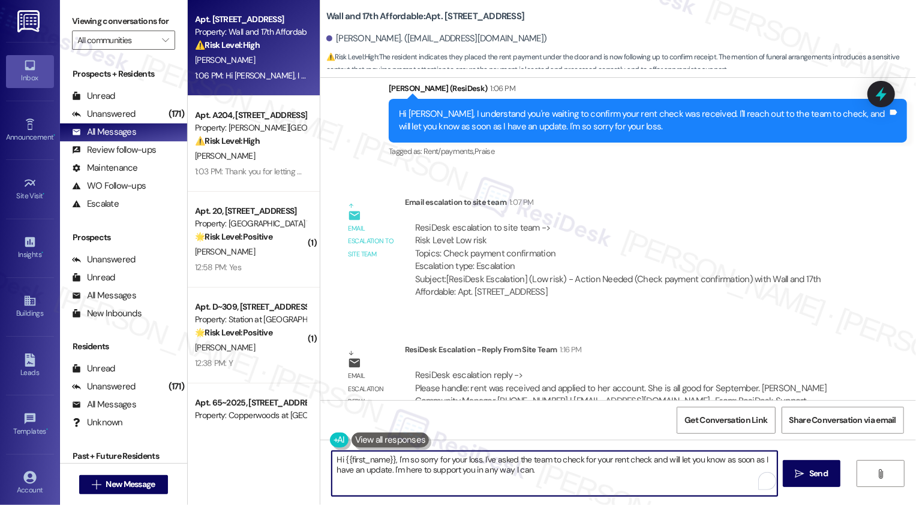
drag, startPoint x: 392, startPoint y: 457, endPoint x: 546, endPoint y: 493, distance: 157.7
click at [546, 493] on textarea "Hi {{first_name}}, I'm so sorry for your loss. I've asked the team to check for…" at bounding box center [555, 473] width 446 height 45
drag, startPoint x: 390, startPoint y: 459, endPoint x: 586, endPoint y: 483, distance: 197.5
click at [586, 483] on textarea "Hi {{first_name}}, I'm so sorry for your loss. I've asked the team to check for…" at bounding box center [553, 473] width 446 height 45
click at [408, 473] on textarea "Hi {{first_name}}, just wanted to let you know that the office received the che…" at bounding box center [553, 473] width 446 height 45
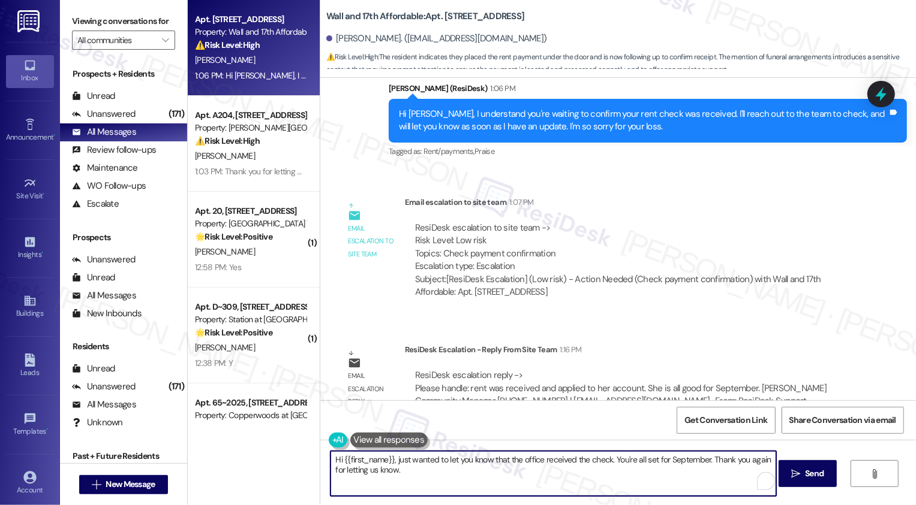
click at [724, 477] on textarea "Hi {{first_name}}, just wanted to let you know that the office received the che…" at bounding box center [553, 473] width 446 height 45
type textarea "Hi {{first_name}}, just wanted to let you know that the office received the che…"
click at [808, 471] on span "Send" at bounding box center [814, 474] width 19 height 13
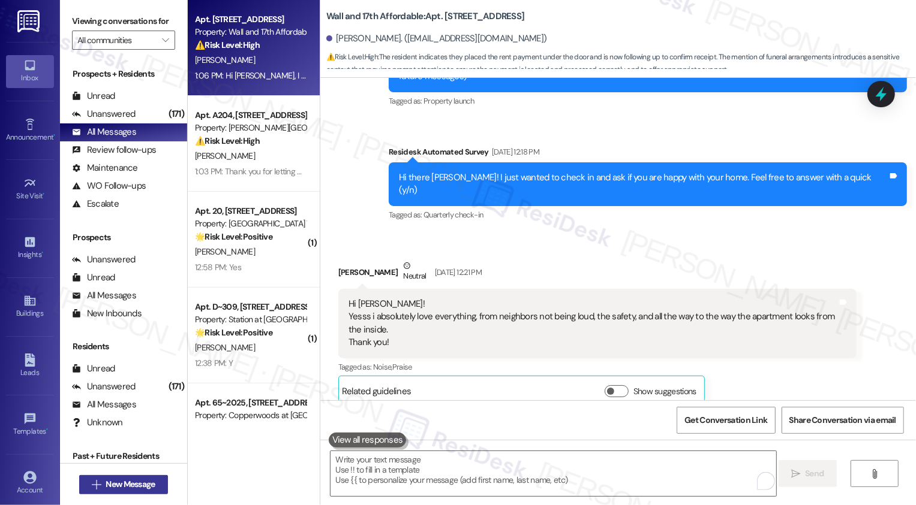
scroll to position [168, 0]
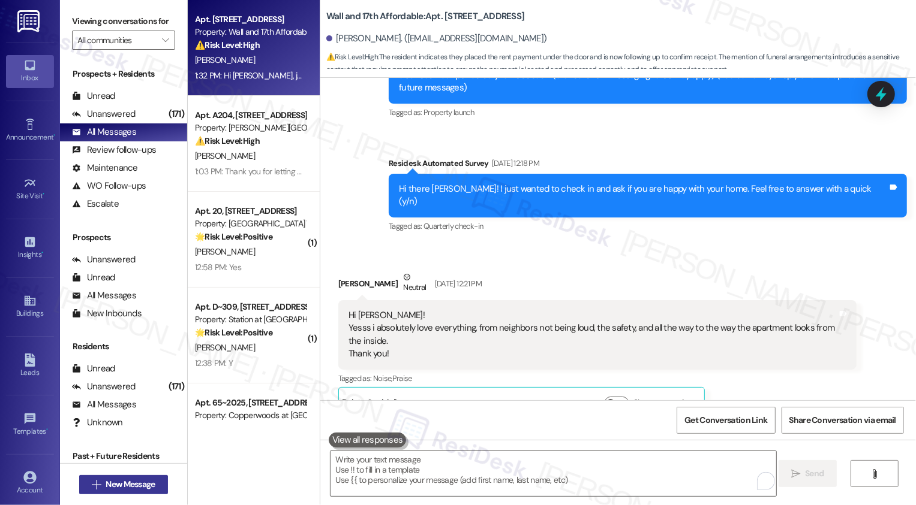
click at [149, 486] on span "New Message" at bounding box center [130, 484] width 49 height 13
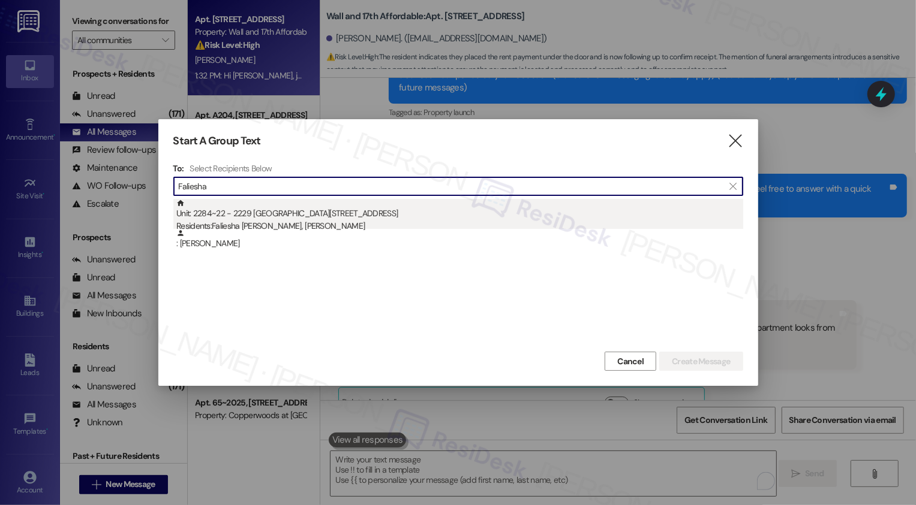
type input "Faliesha"
click at [266, 215] on div "Unit: 2284~22 - 2229 North 100 West Residents: [PERSON_NAME], [PERSON_NAME]" at bounding box center [459, 216] width 567 height 34
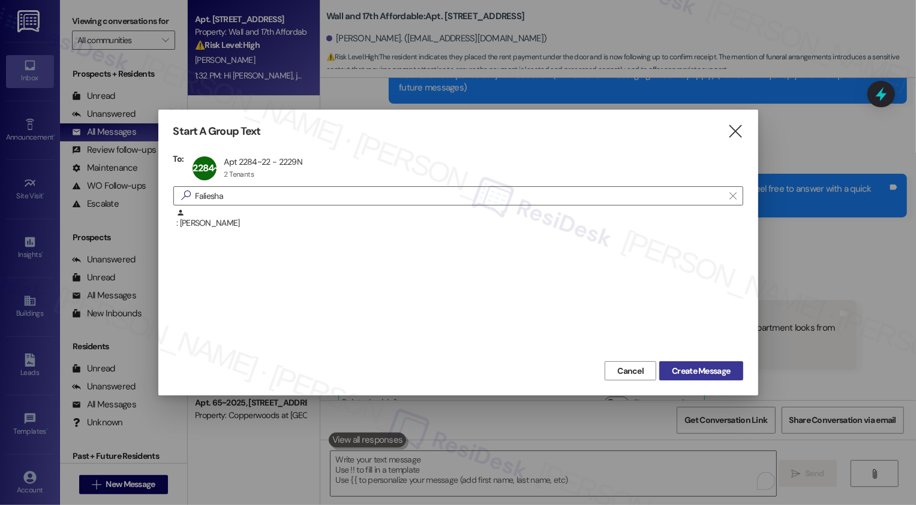
click at [682, 371] on span "Create Message" at bounding box center [701, 371] width 58 height 13
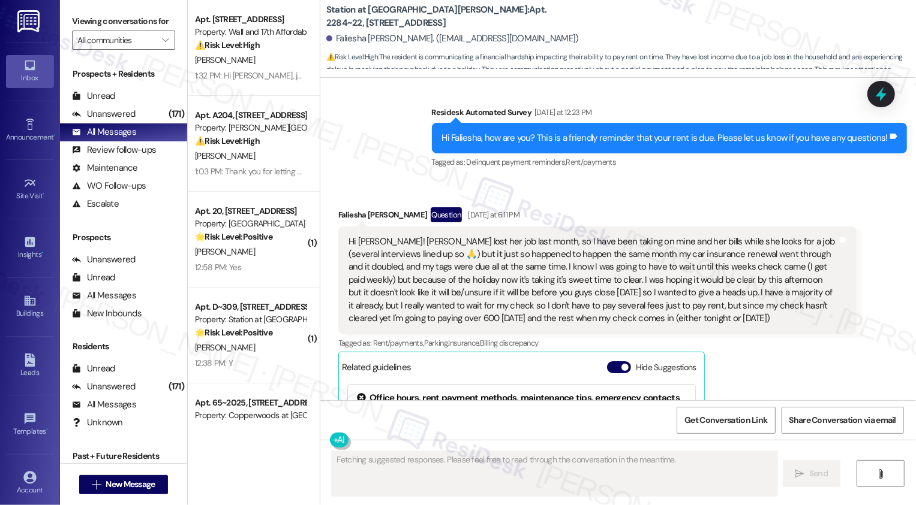
scroll to position [209, 0]
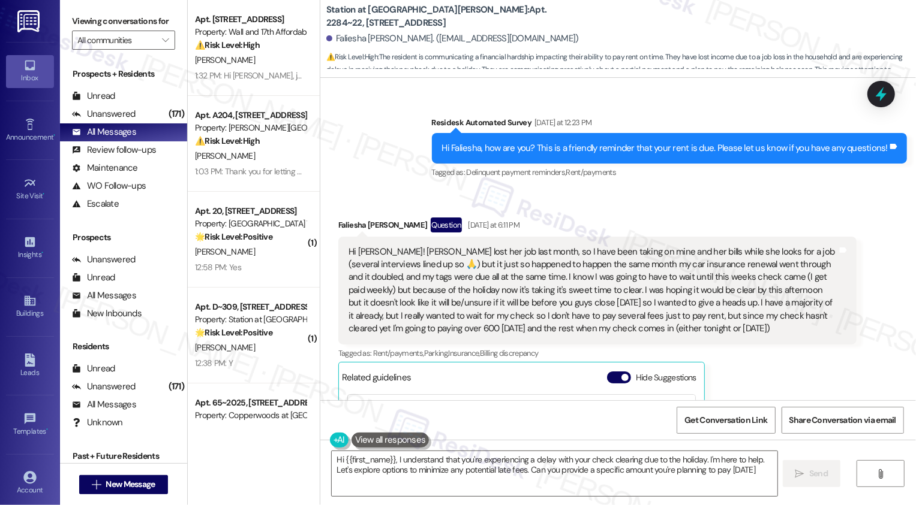
type textarea "Hi {{first_name}}, I understand that you're experiencing a delay with your chec…"
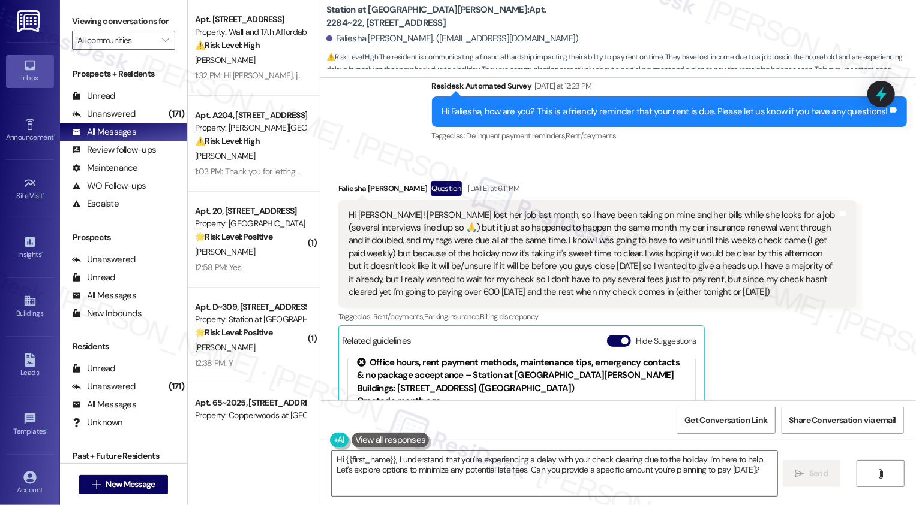
scroll to position [198, 0]
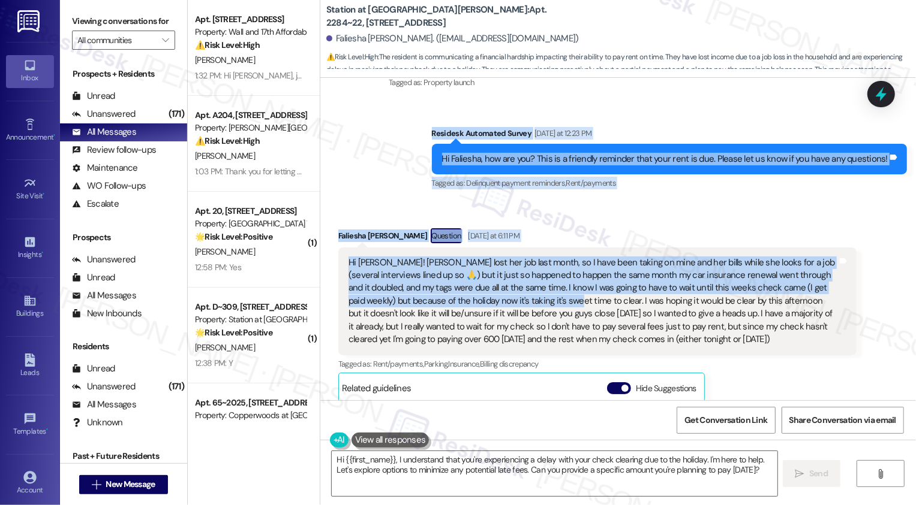
drag, startPoint x: 438, startPoint y: 131, endPoint x: 503, endPoint y: 294, distance: 175.5
click at [504, 302] on div "Lease started [DATE] 8:00 PM Survey, sent via SMS Residesk Automated Survey [DA…" at bounding box center [617, 239] width 595 height 323
click at [611, 387] on button "Hide Suggestions" at bounding box center [619, 389] width 24 height 12
click at [585, 310] on div "Hi [PERSON_NAME]! [PERSON_NAME] lost her job last month, so I have been taking …" at bounding box center [592, 302] width 489 height 90
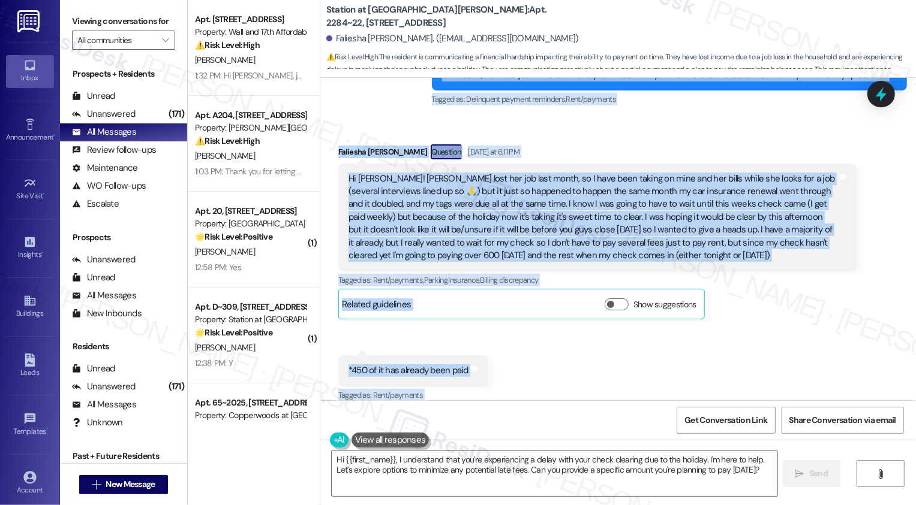
scroll to position [405, 0]
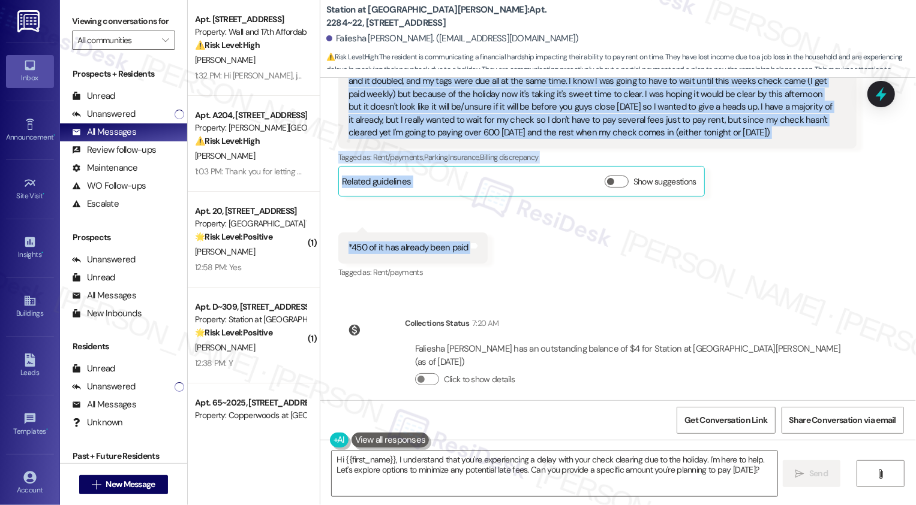
drag, startPoint x: 440, startPoint y: 131, endPoint x: 514, endPoint y: 265, distance: 153.5
click at [514, 265] on div "Lease started [DATE] 8:00 PM Survey, sent via SMS Residesk Automated Survey [DA…" at bounding box center [617, 239] width 595 height 323
copy div "Loremips Dolorsita Consec Adipiscin el 11:62 SE Do Eiusmodt, inc utl etd? Magn …"
click at [465, 476] on textarea "Hi {{first_name}}, I understand that you're experiencing a delay with your chec…" at bounding box center [555, 473] width 446 height 45
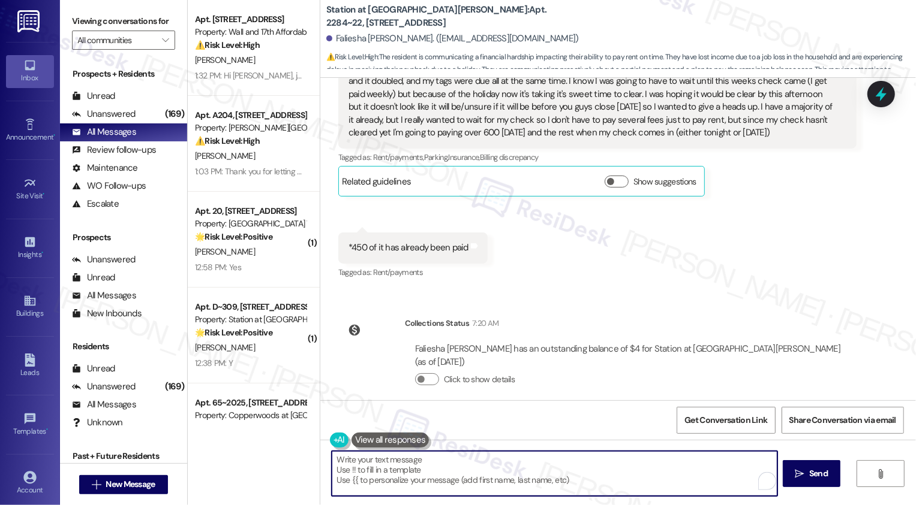
paste textarea "Hi Faliesha, thank you for sharing this with me and for already making a paymen…"
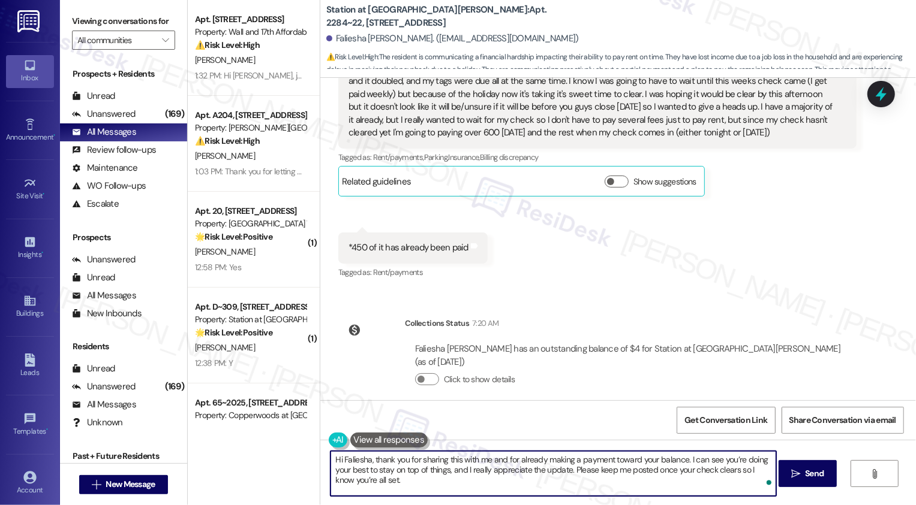
click at [416, 475] on textarea "Hi Faliesha, thank you for sharing this with me and for already making a paymen…" at bounding box center [553, 473] width 446 height 45
click at [610, 470] on textarea "Hi Faliesha, thank you for sharing this with me and for already making a paymen…" at bounding box center [553, 473] width 446 height 45
drag, startPoint x: 568, startPoint y: 468, endPoint x: 573, endPoint y: 495, distance: 27.5
click at [573, 495] on textarea "Hi Faliesha, thank you for sharing this with me and for already making a paymen…" at bounding box center [553, 473] width 446 height 45
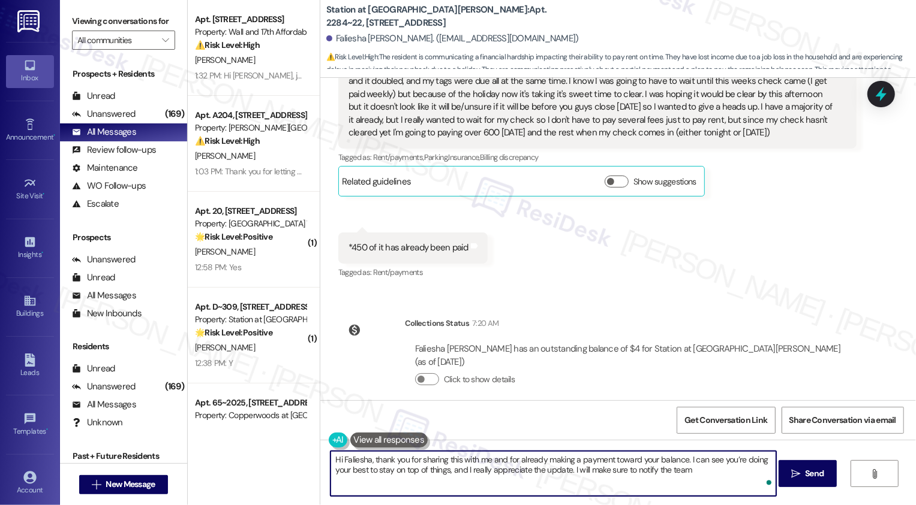
type textarea "Hi Faliesha, thank you for sharing this with me and for already making a paymen…"
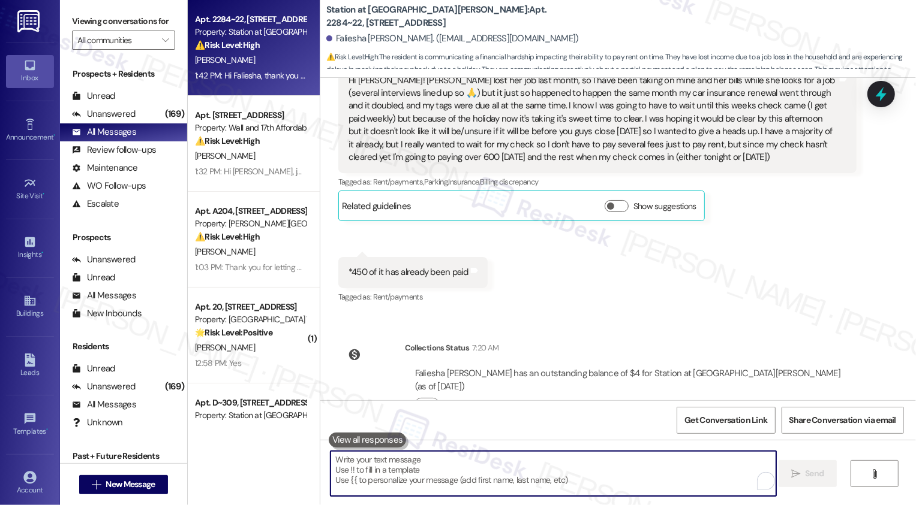
scroll to position [501, 0]
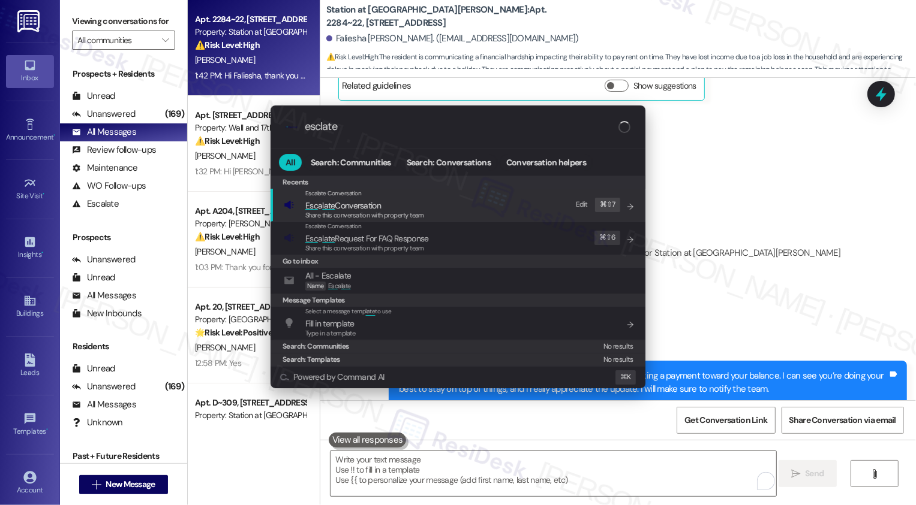
type input "esclate"
click at [326, 202] on span "late" at bounding box center [328, 205] width 13 height 11
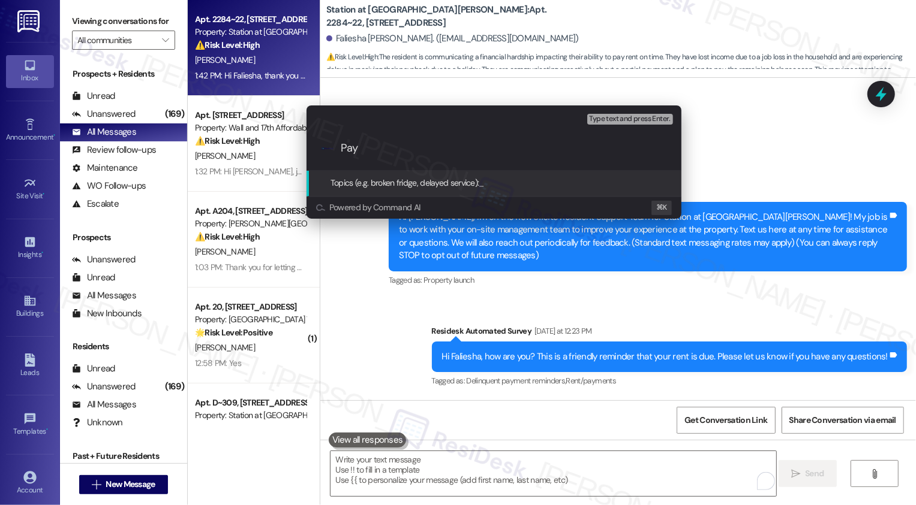
scroll to position [501, 0]
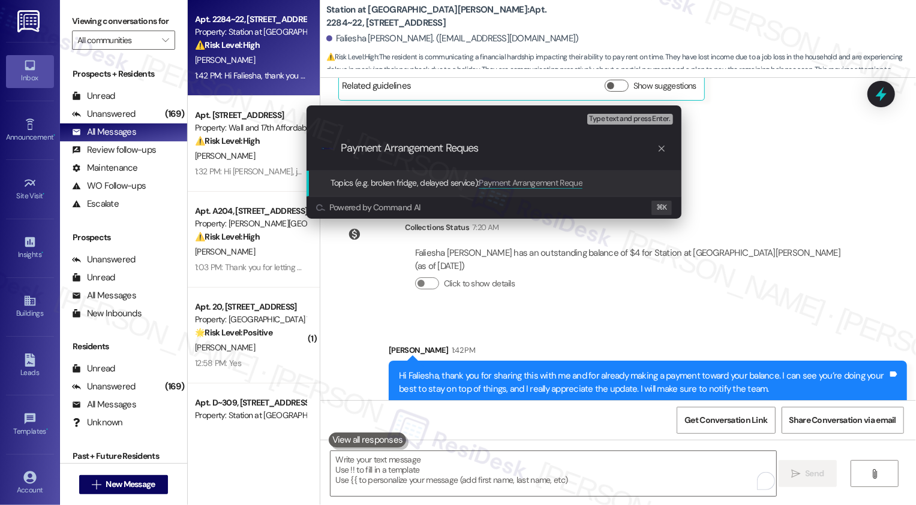
type input "Payment Arrangement Request"
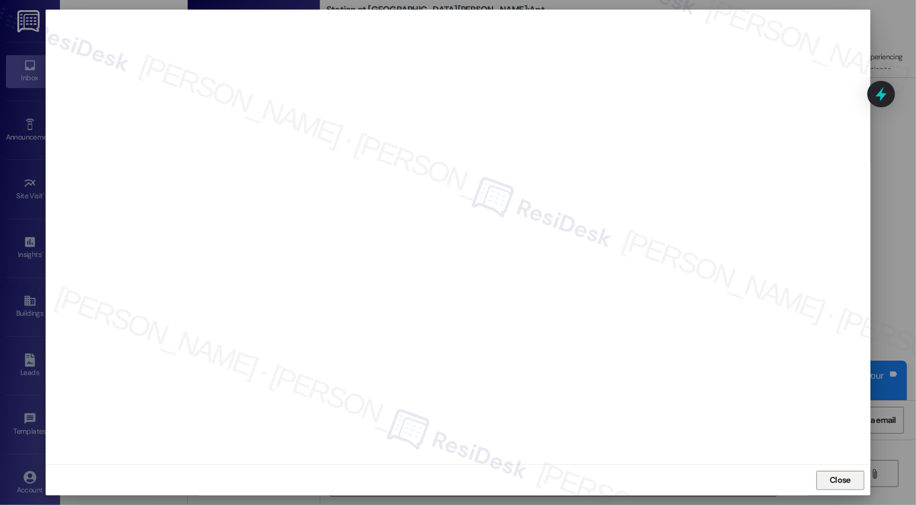
click at [838, 477] on button "Close" at bounding box center [840, 480] width 48 height 19
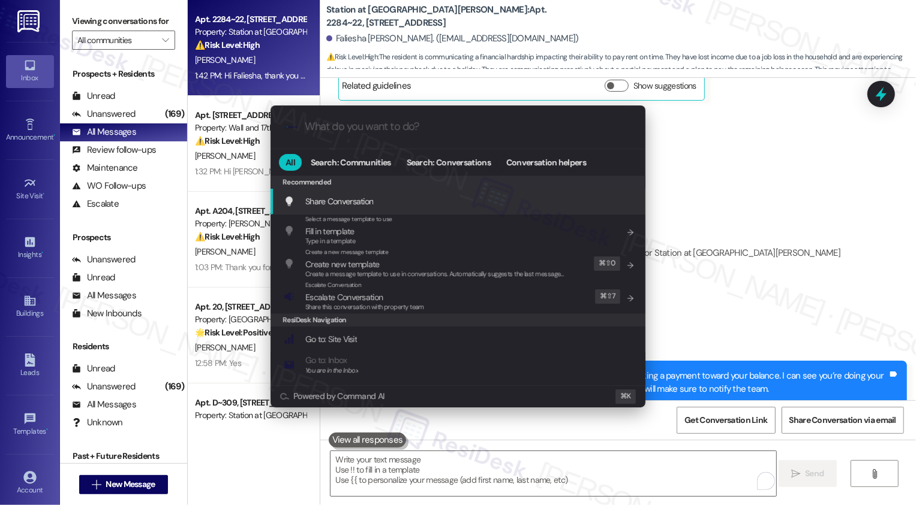
type input "s"
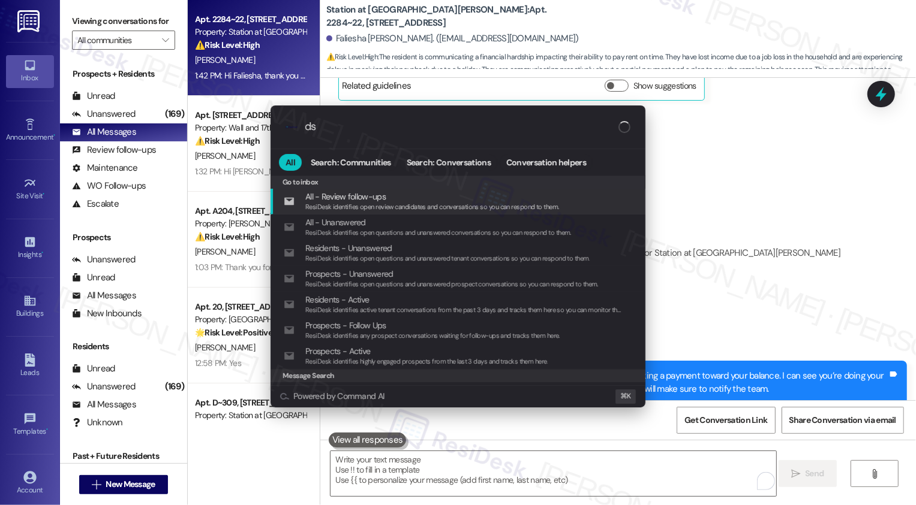
type input "d"
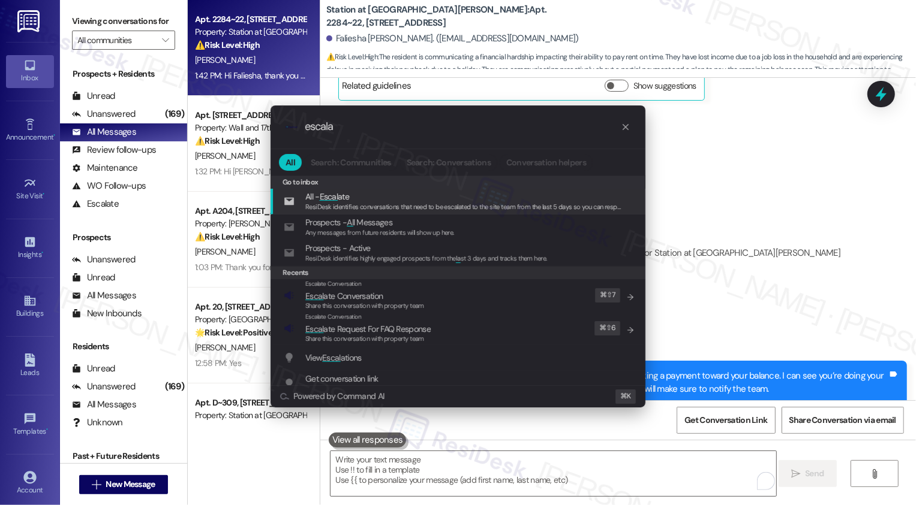
type input "escalat"
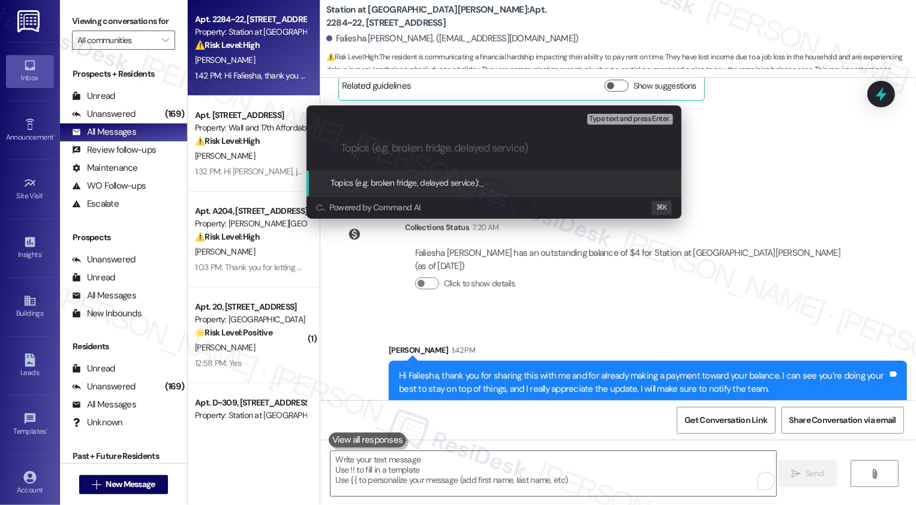
paste input "Payment Arrangement Request"
type input "Payment Arrangement Request"
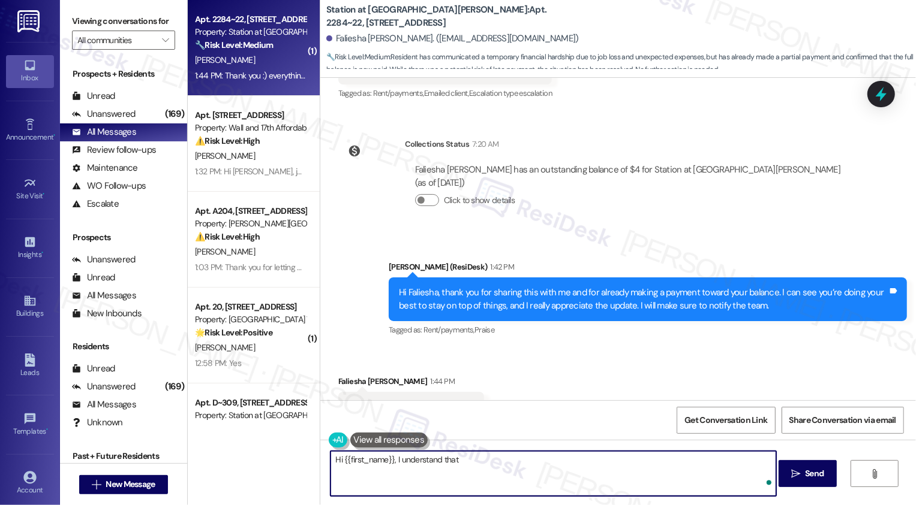
scroll to position [620, 0]
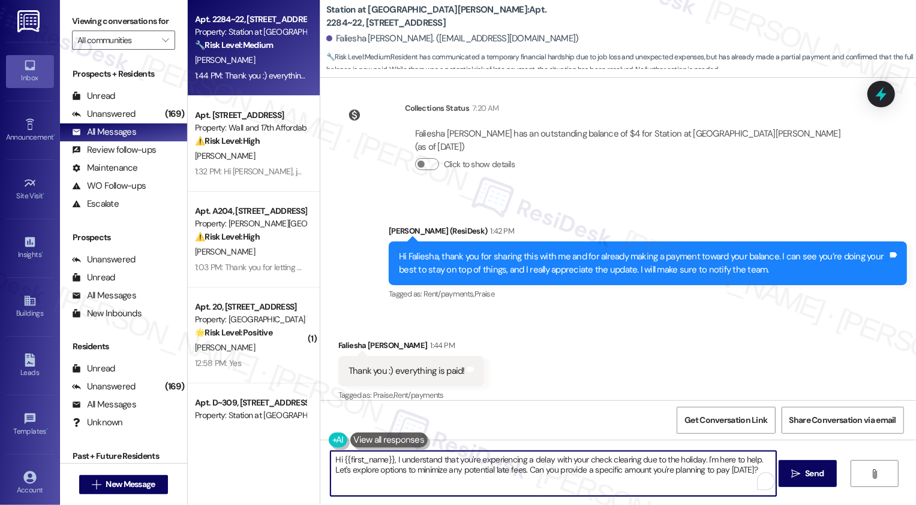
click at [485, 462] on textarea "Hi {{first_name}}, I understand that you're experiencing a delay with your chec…" at bounding box center [553, 473] width 446 height 45
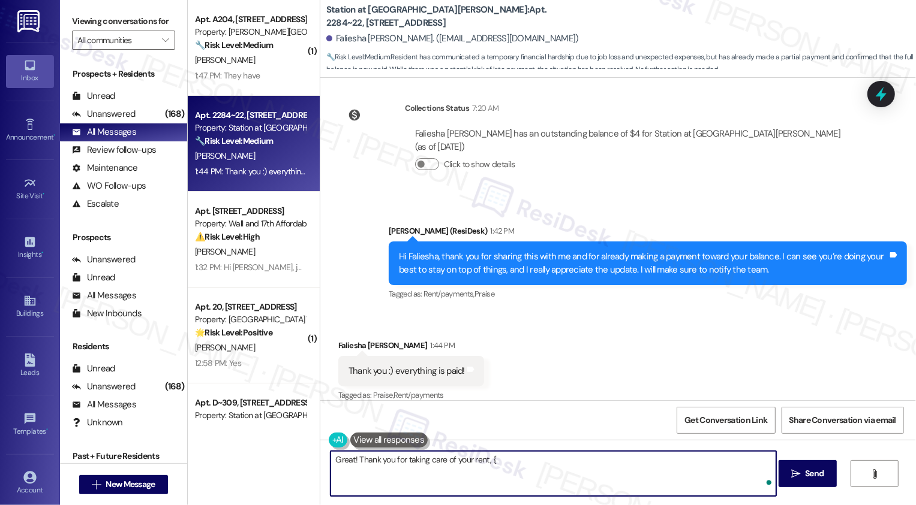
type textarea "Great! Thank you for taking care of your rent, {{"
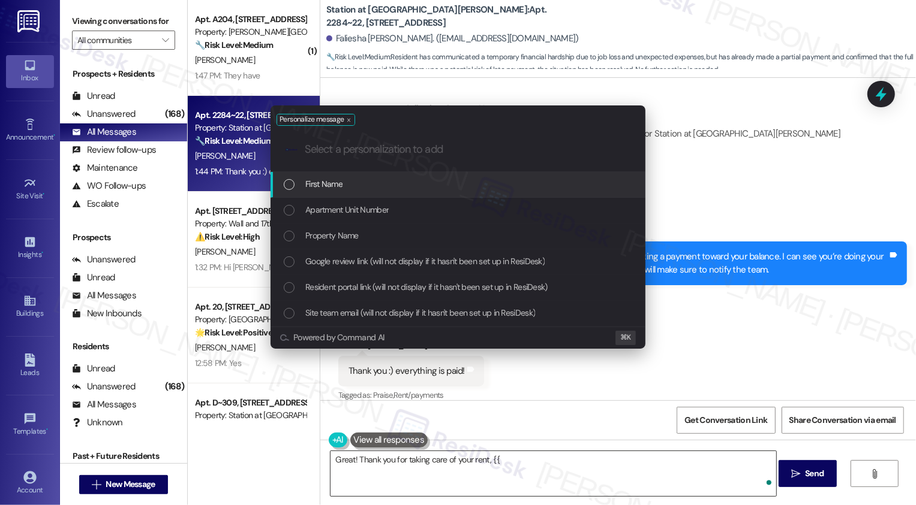
type input "f"
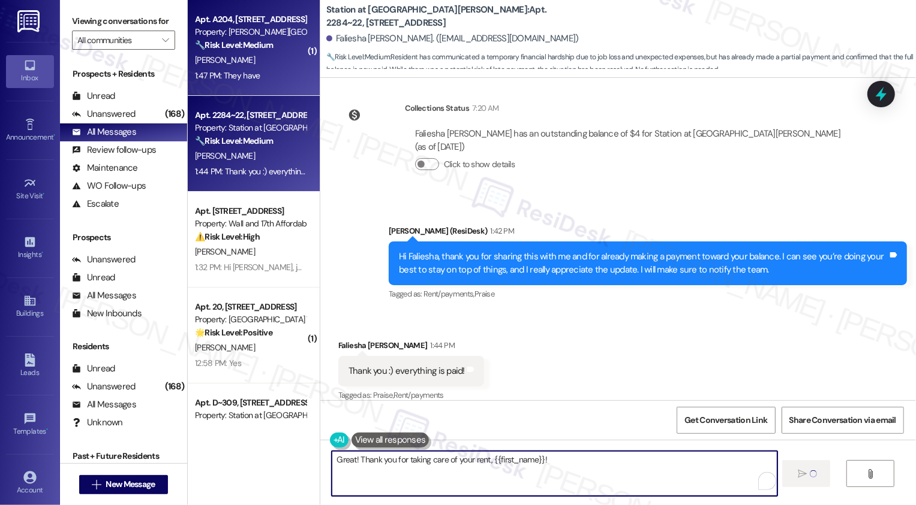
type textarea "Great! Thank you for taking care of your rent, {{first_name}}!"
